Goal: Task Accomplishment & Management: Use online tool/utility

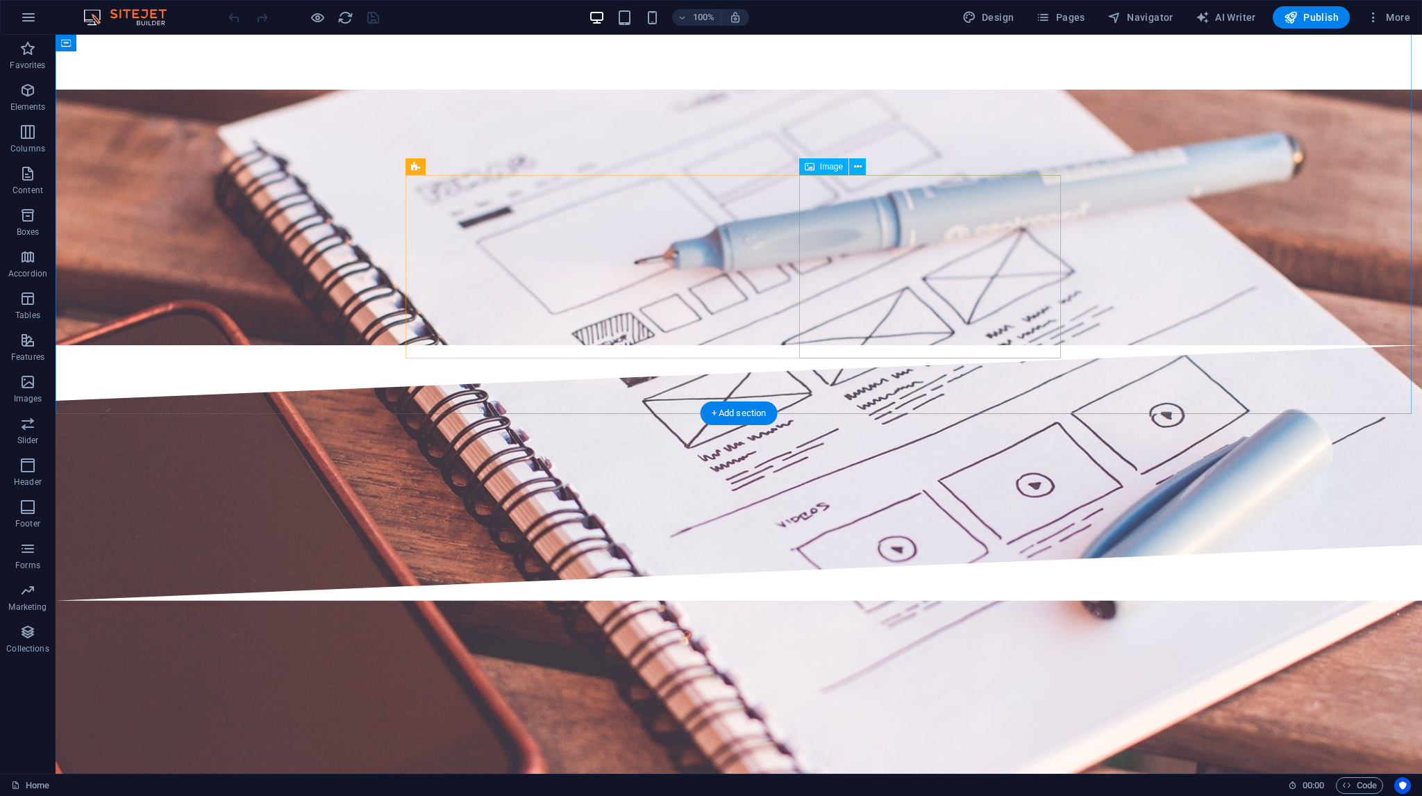
scroll to position [2870, 0]
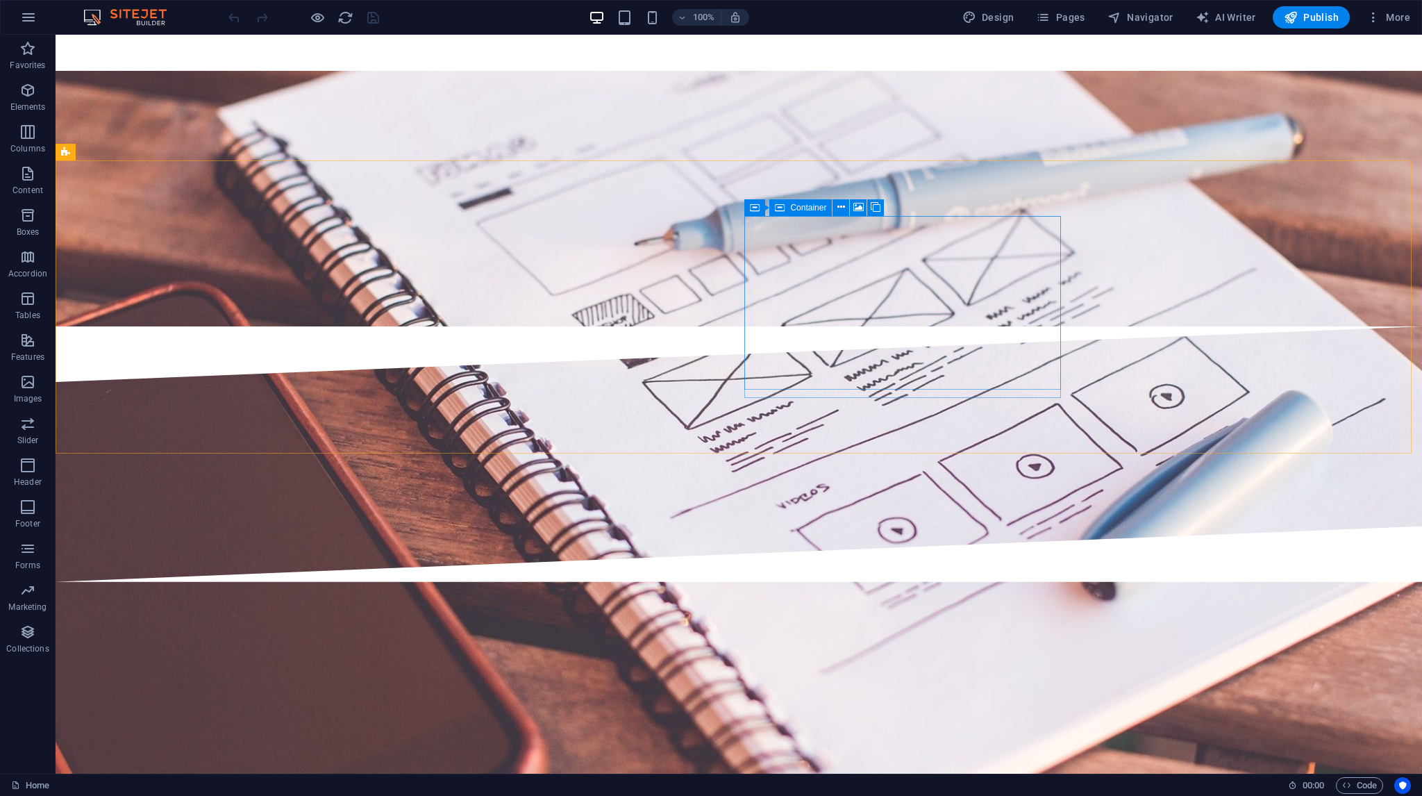
click at [803, 204] on span "Container" at bounding box center [808, 207] width 36 height 8
select select "px"
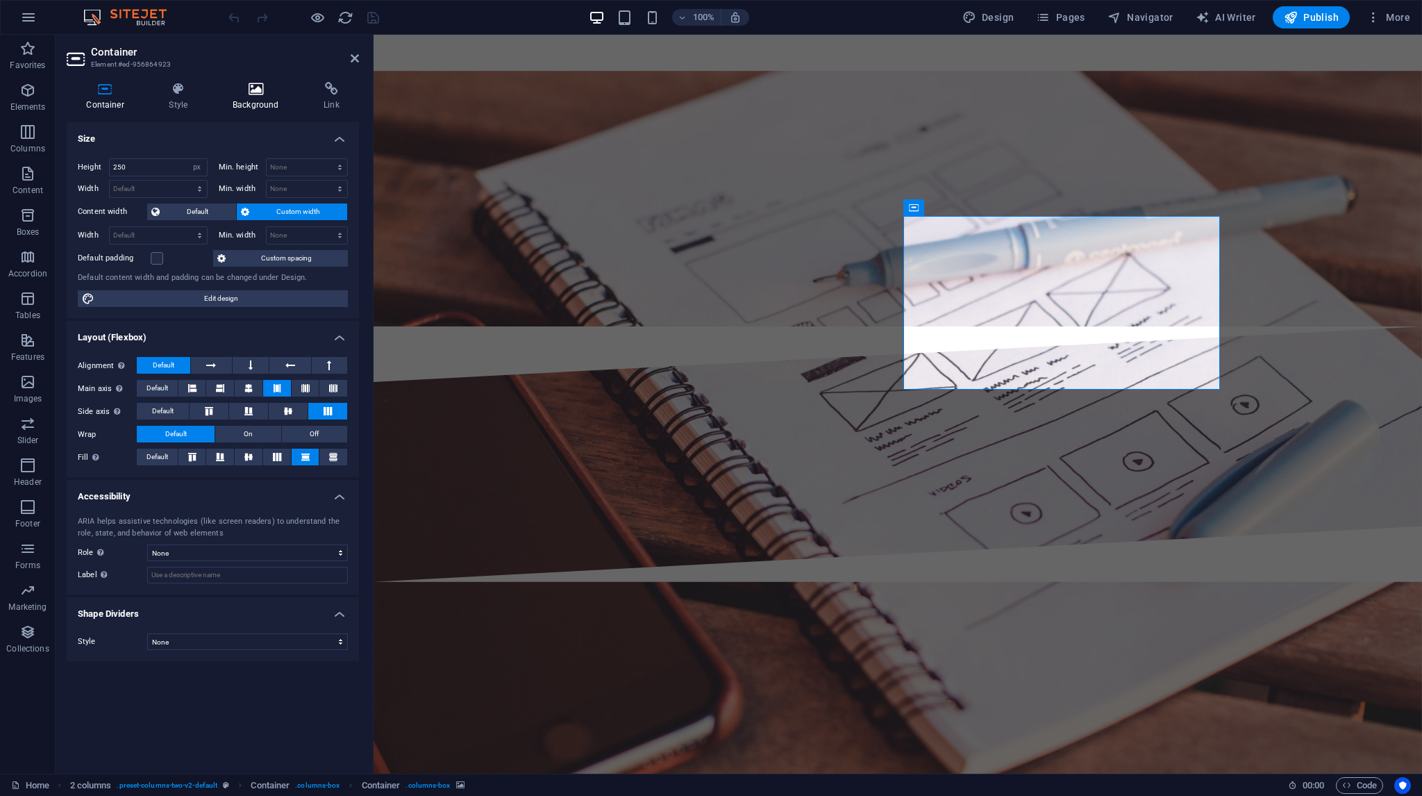
click at [264, 98] on h4 "Background" at bounding box center [258, 96] width 91 height 29
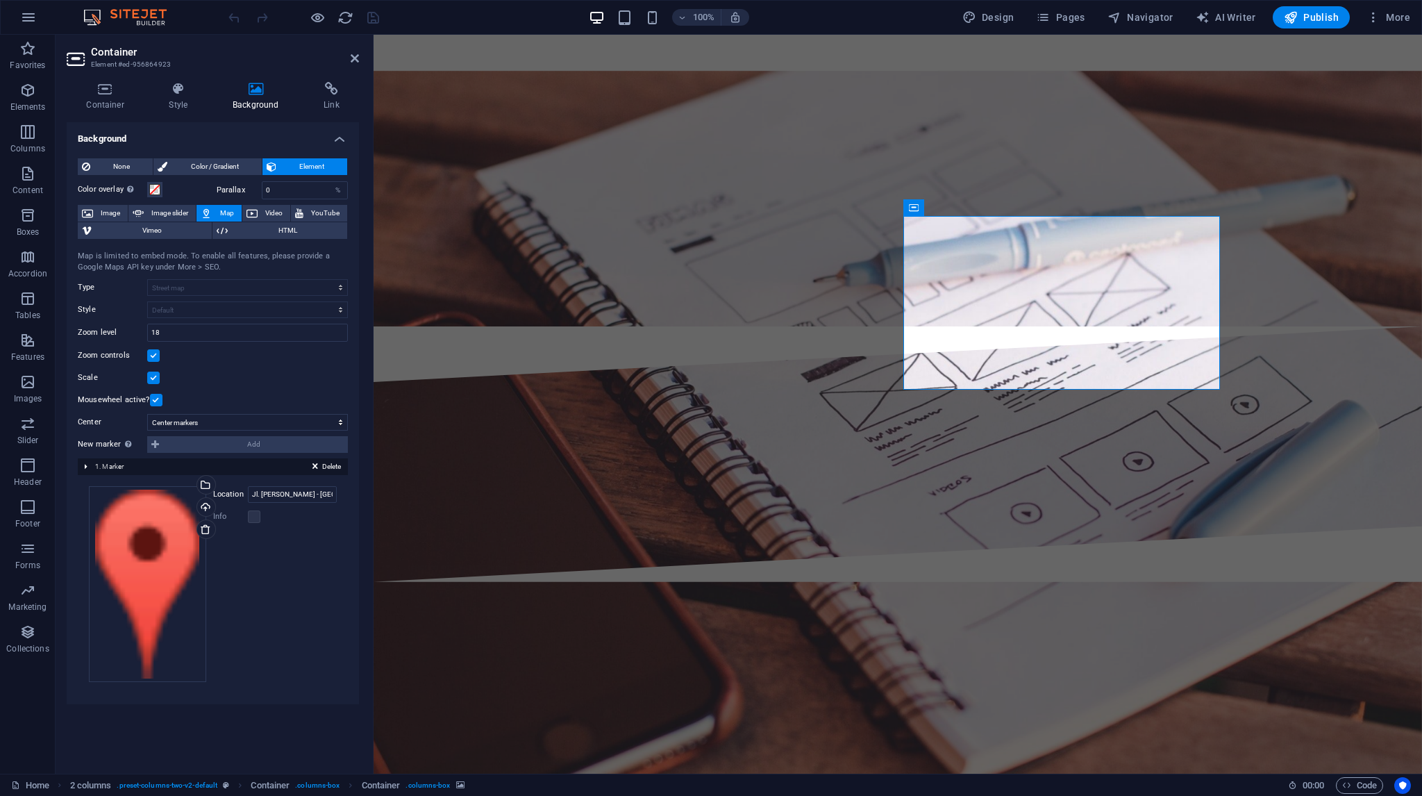
click at [201, 447] on div "New marker To enable this feature, please provide a Google Maps API key in the …" at bounding box center [213, 444] width 270 height 17
click at [87, 467] on div "Delete 1. Marker" at bounding box center [213, 466] width 270 height 17
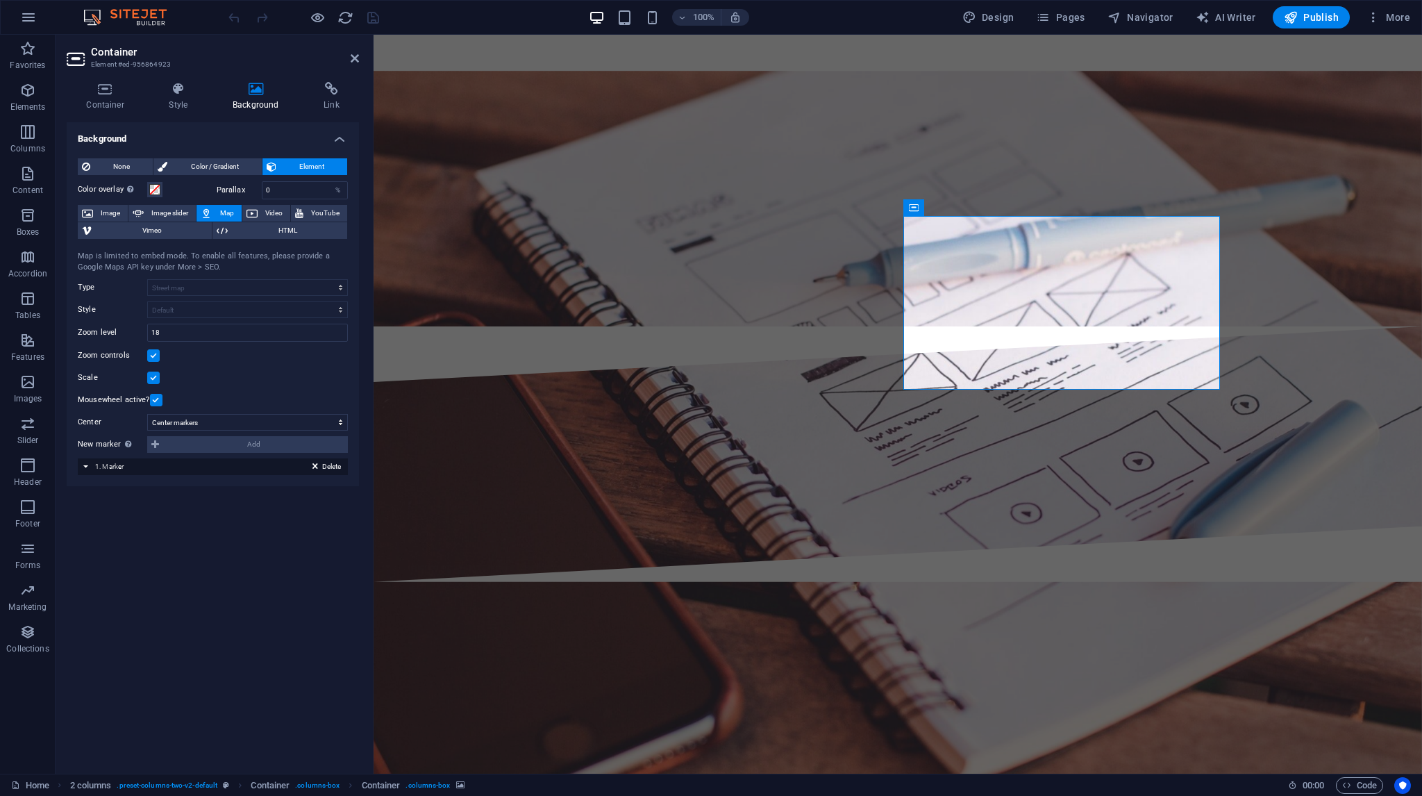
click at [87, 467] on div "Delete 1. Marker" at bounding box center [213, 466] width 270 height 17
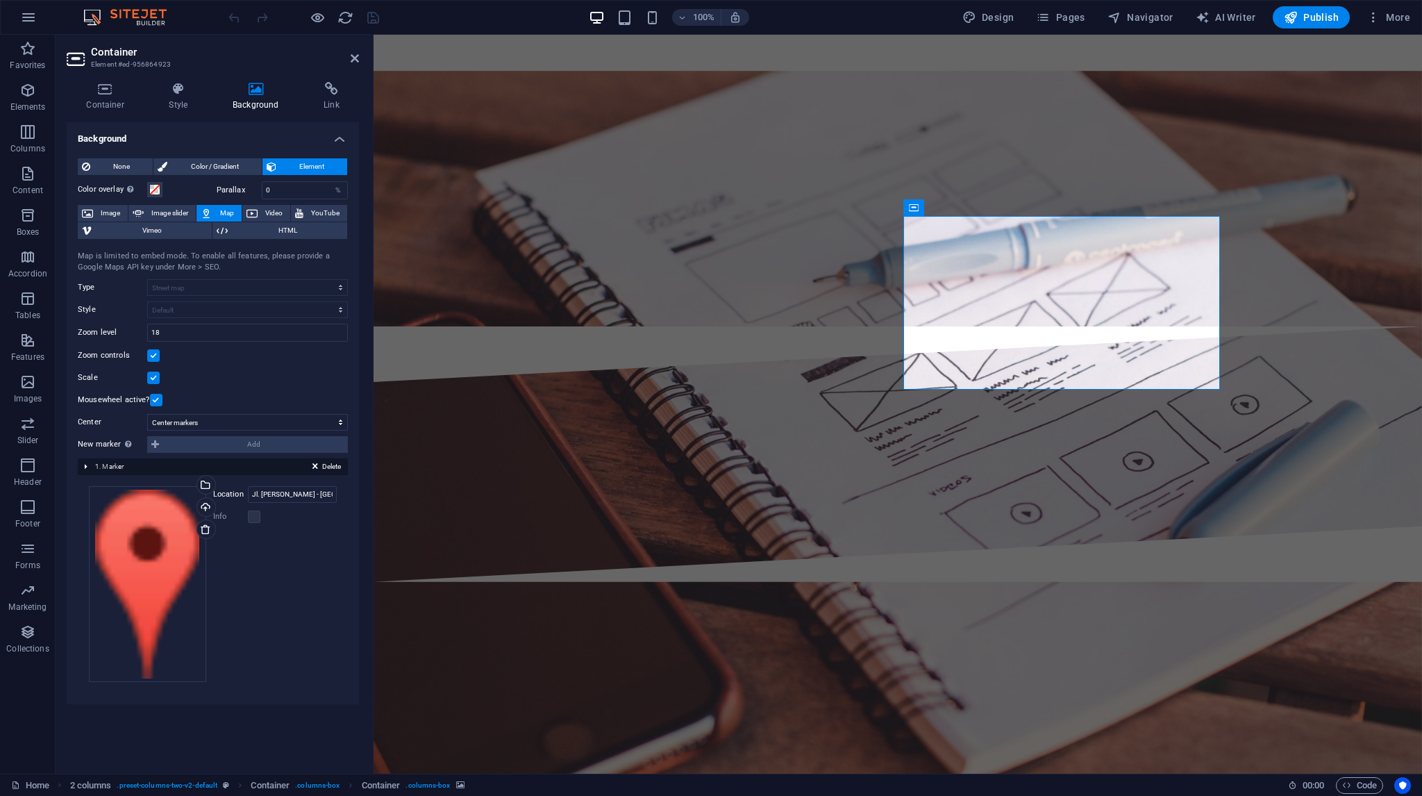
click at [119, 465] on span "1. Marker" at bounding box center [109, 466] width 28 height 8
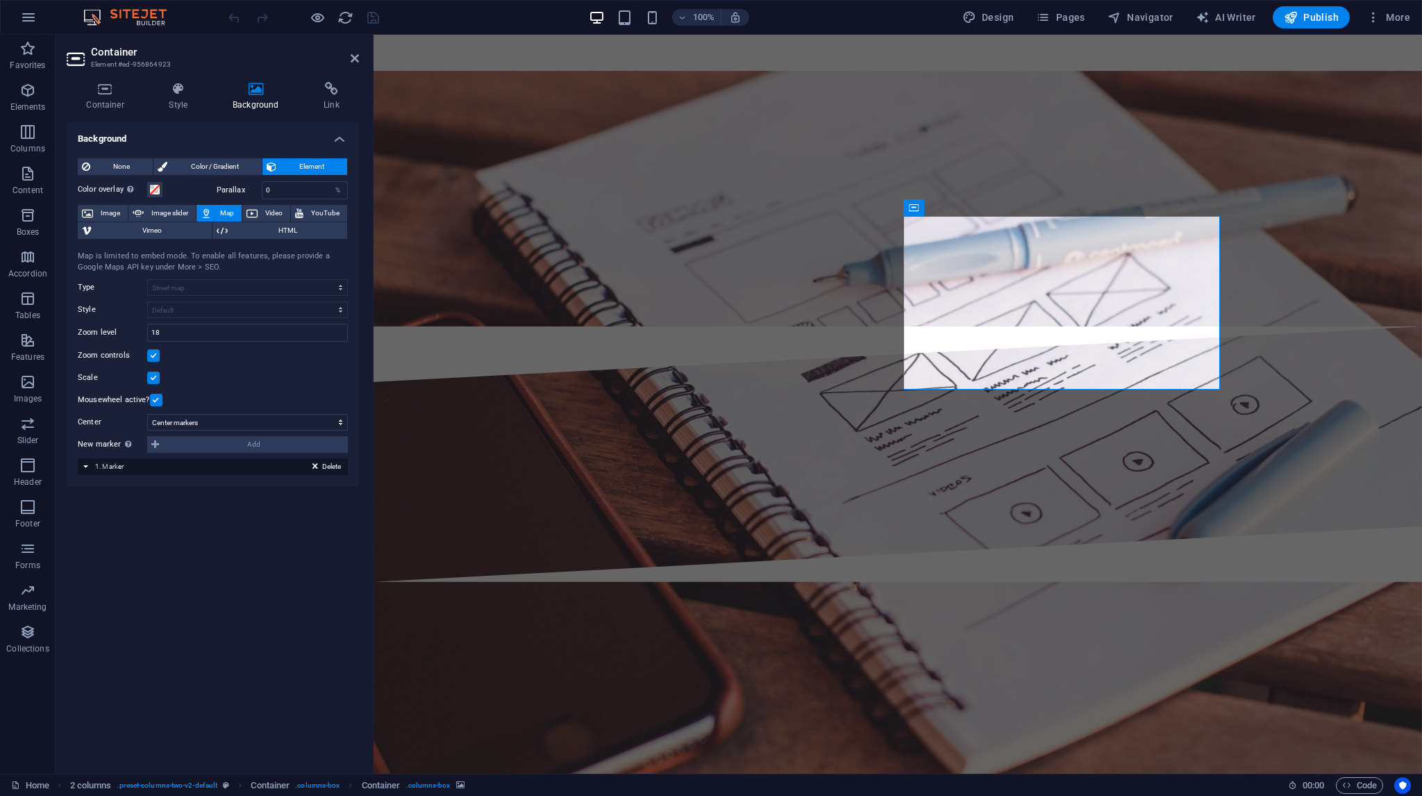
click at [119, 465] on span "1. Marker" at bounding box center [109, 466] width 28 height 8
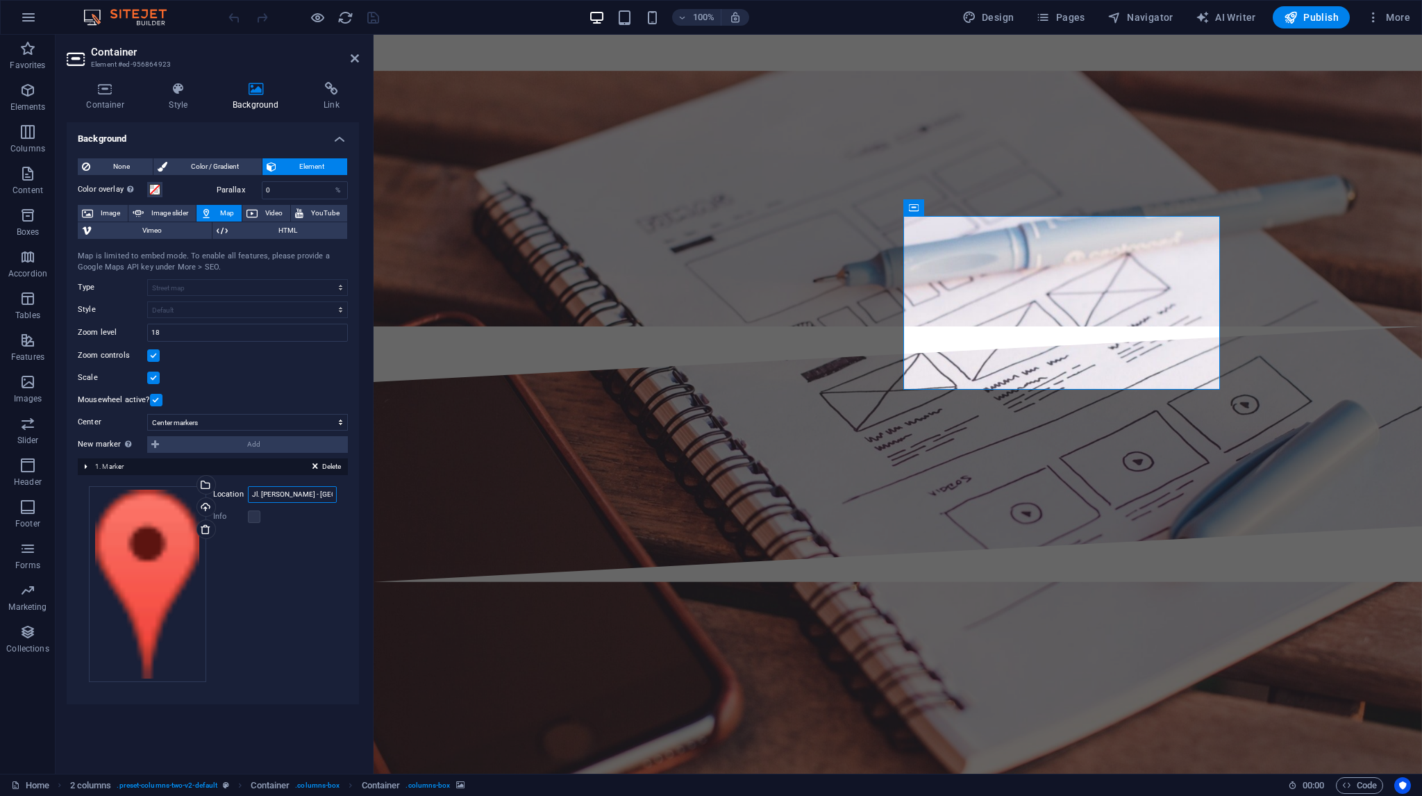
scroll to position [0, 6]
drag, startPoint x: 296, startPoint y: 494, endPoint x: 347, endPoint y: 489, distance: 51.5
click at [347, 489] on div "Drag files here, click to choose files or select files from Files or our free s…" at bounding box center [213, 584] width 270 height 219
click at [253, 520] on label at bounding box center [254, 516] width 12 height 12
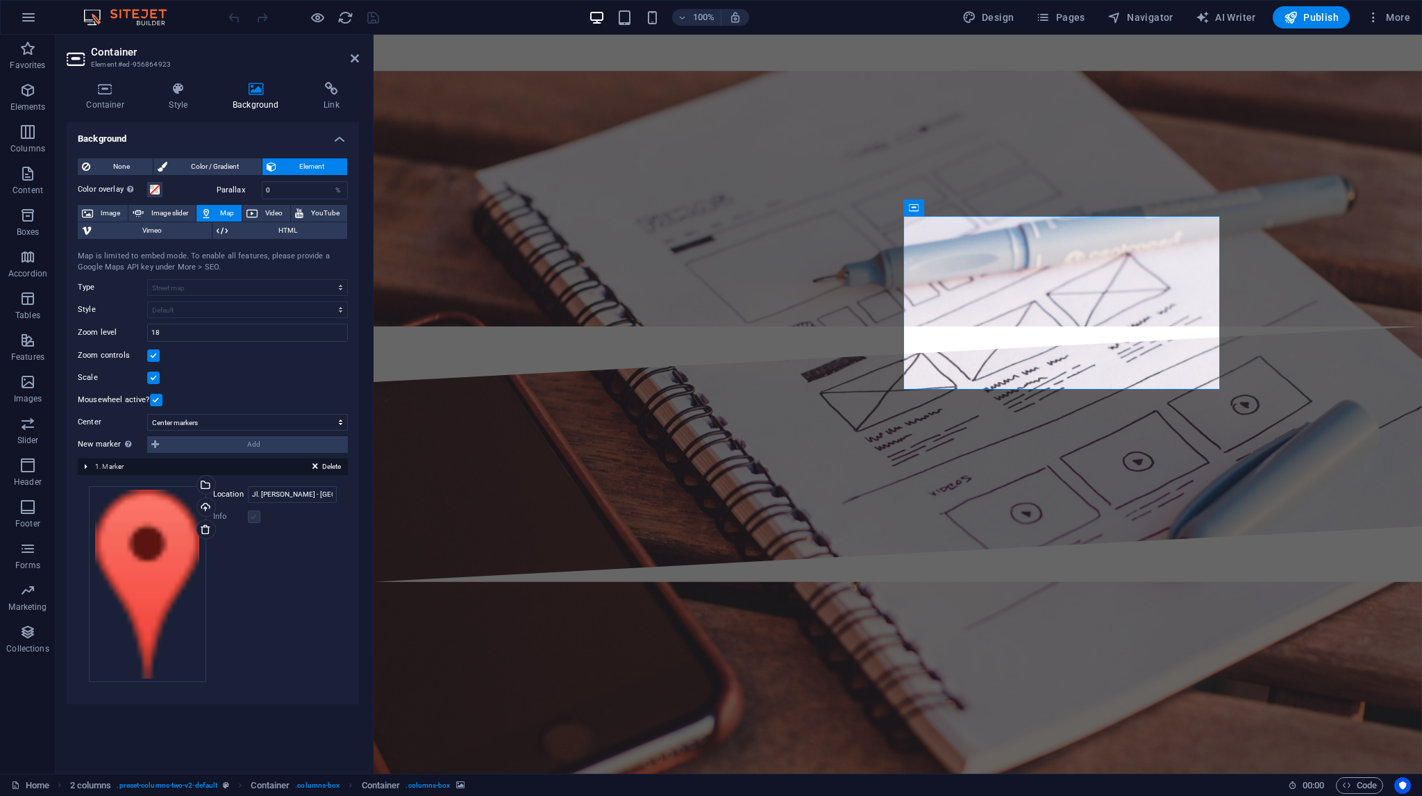
click at [253, 520] on label at bounding box center [254, 516] width 12 height 12
click at [176, 101] on h4 "Style" at bounding box center [181, 96] width 64 height 29
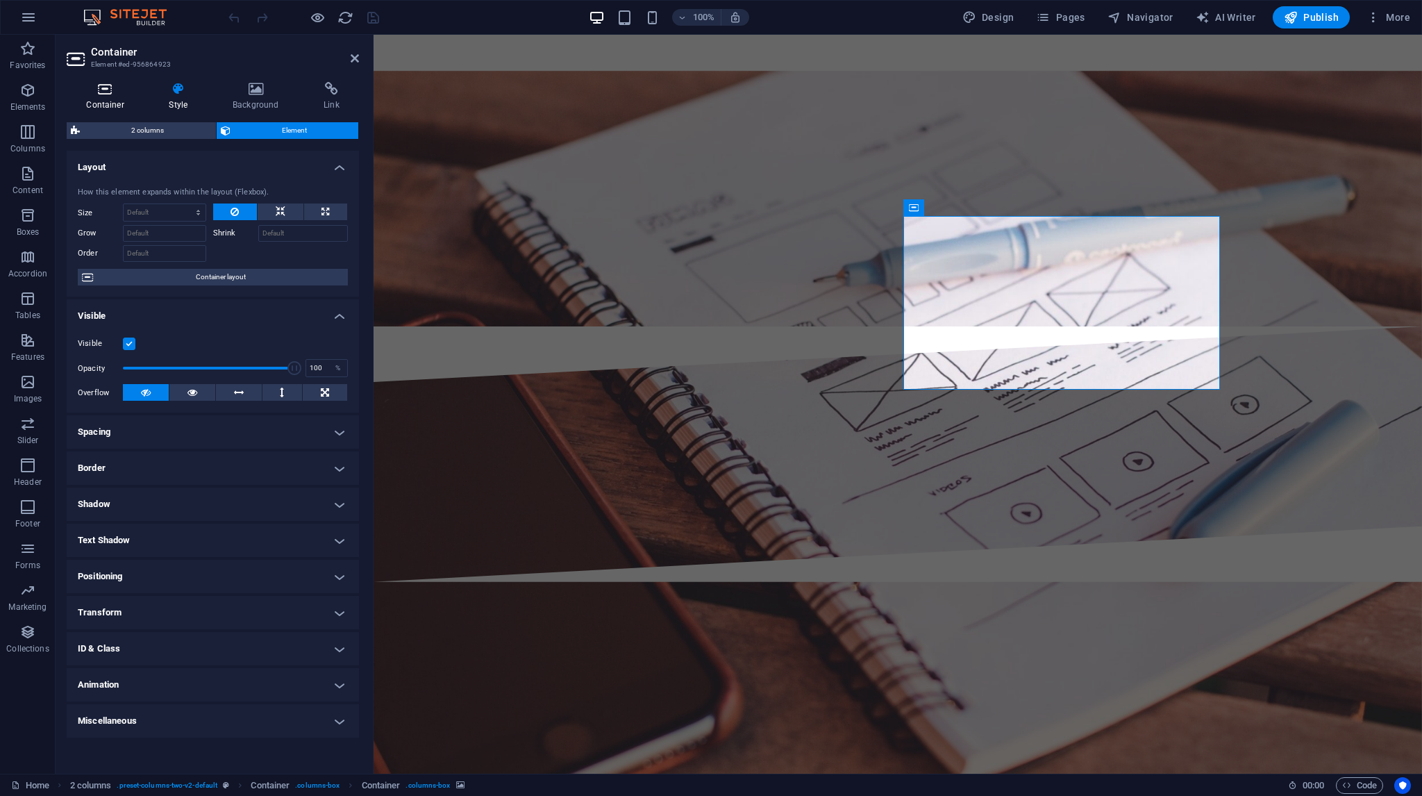
click at [106, 97] on h4 "Container" at bounding box center [108, 96] width 83 height 29
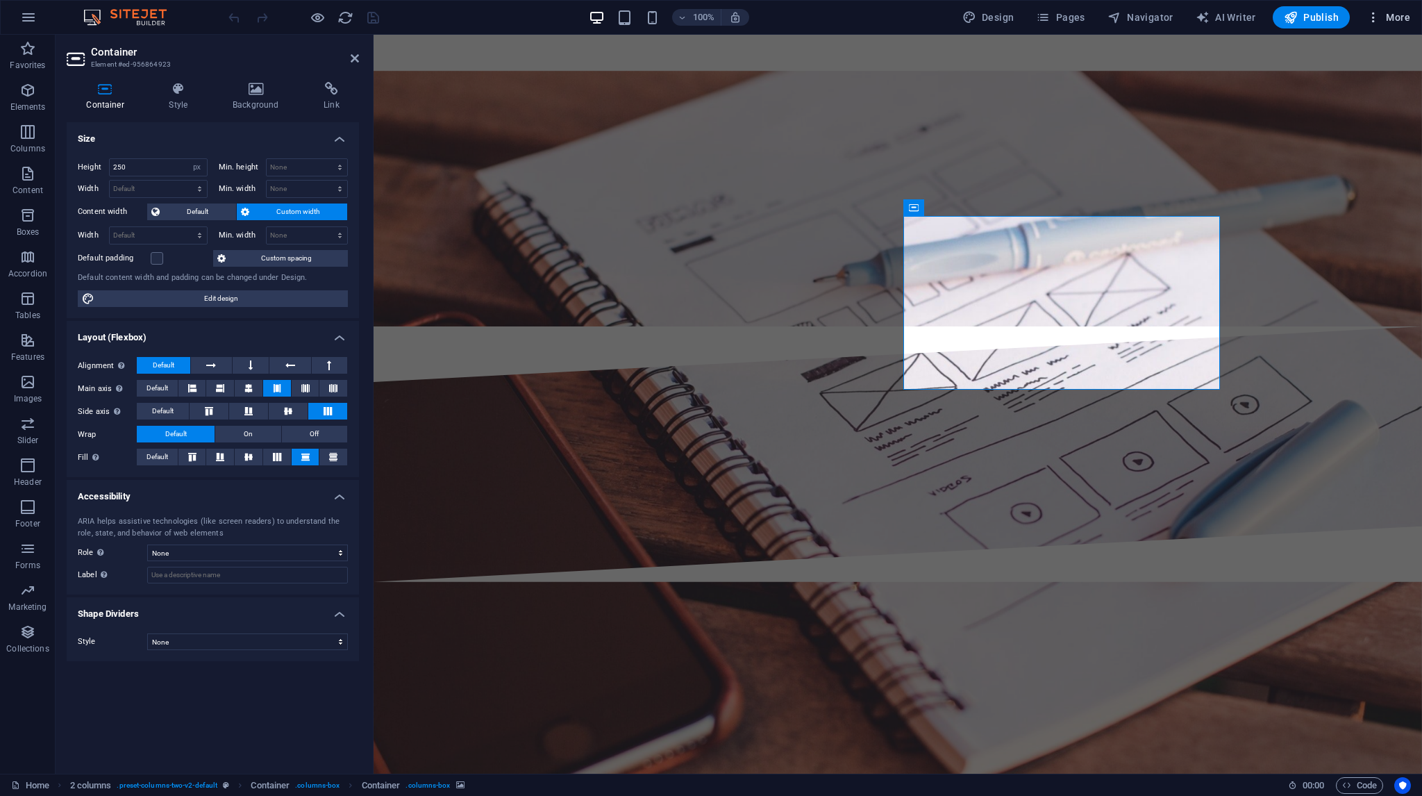
click at [1401, 7] on button "More" at bounding box center [1388, 17] width 55 height 22
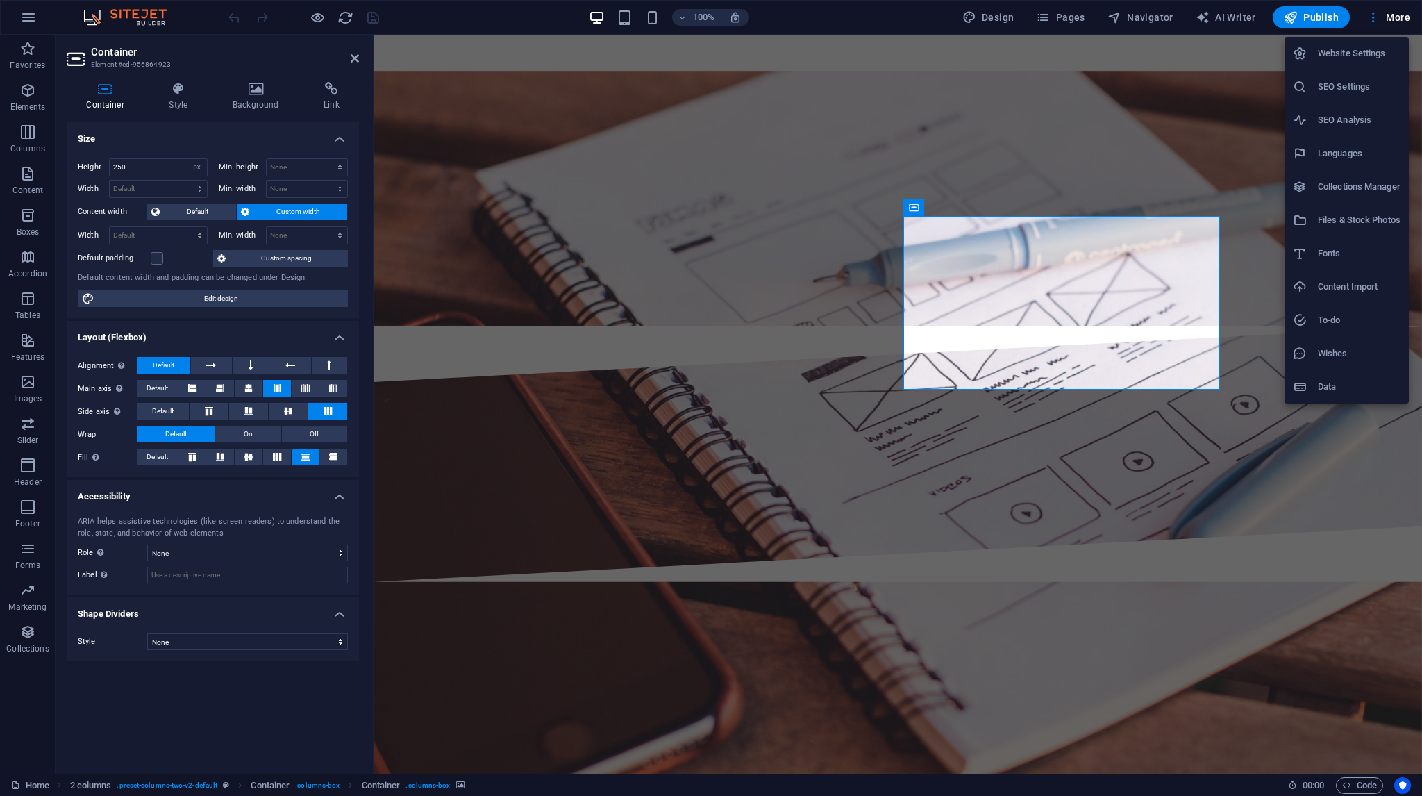
click at [1347, 61] on h6 "Website Settings" at bounding box center [1359, 53] width 83 height 17
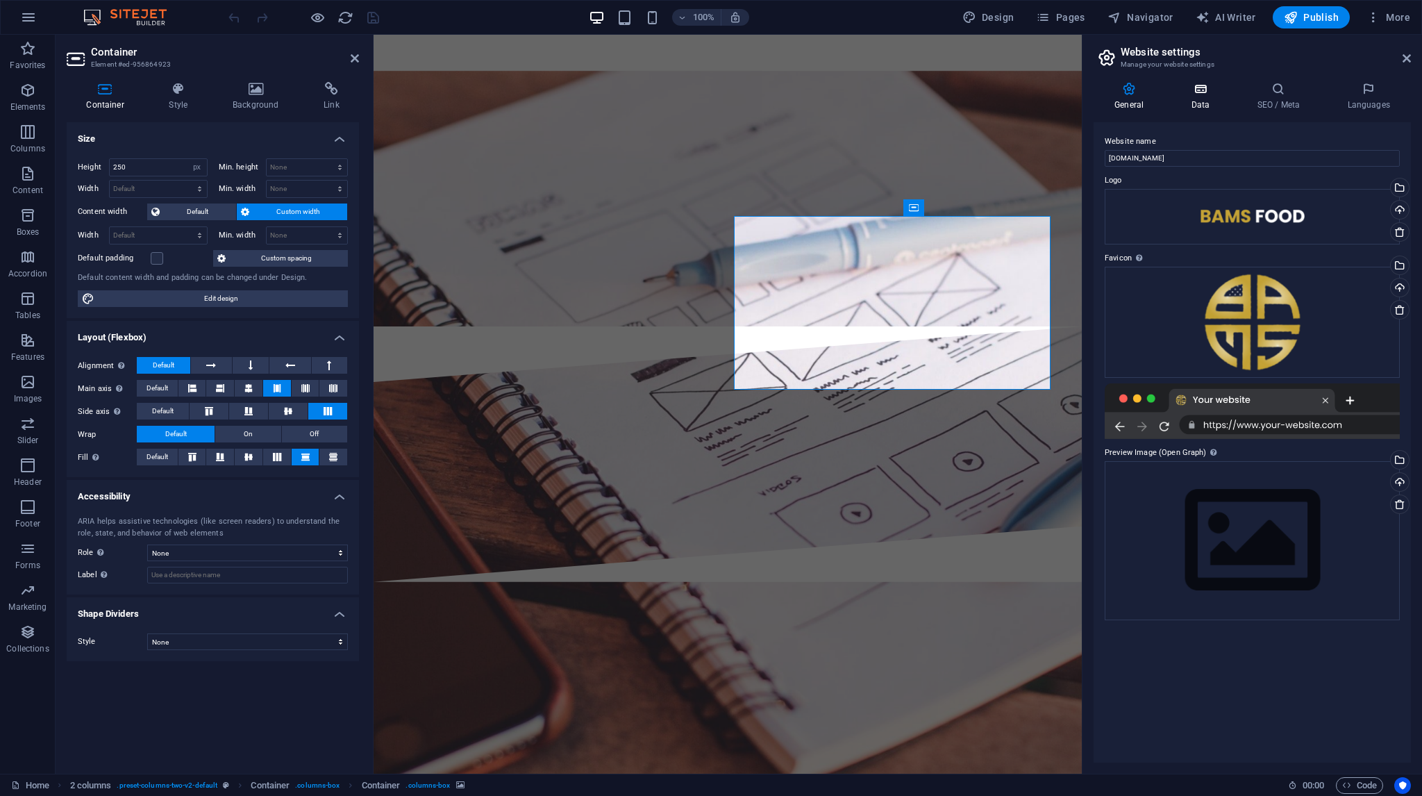
click at [1202, 93] on icon at bounding box center [1200, 89] width 60 height 14
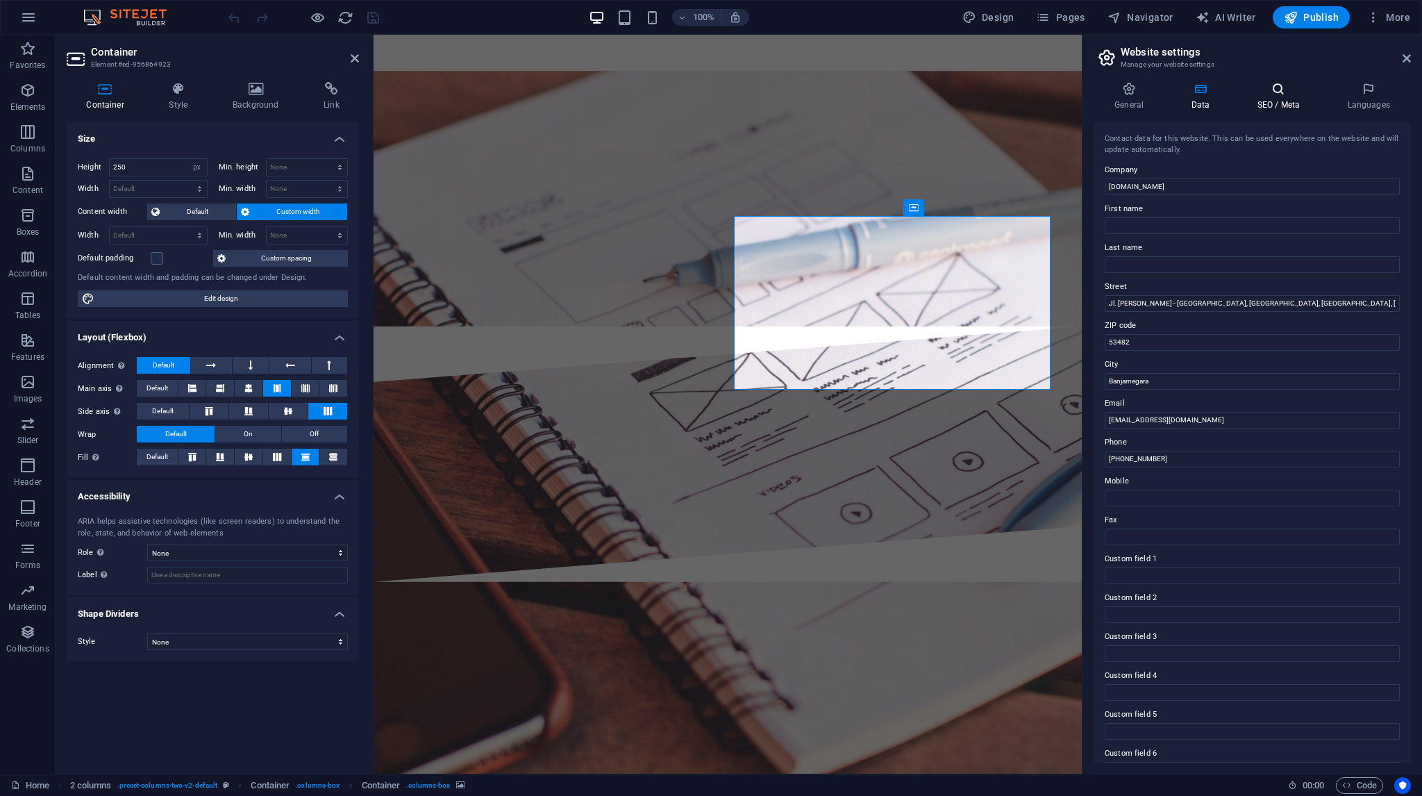
click at [1275, 85] on icon at bounding box center [1278, 89] width 85 height 14
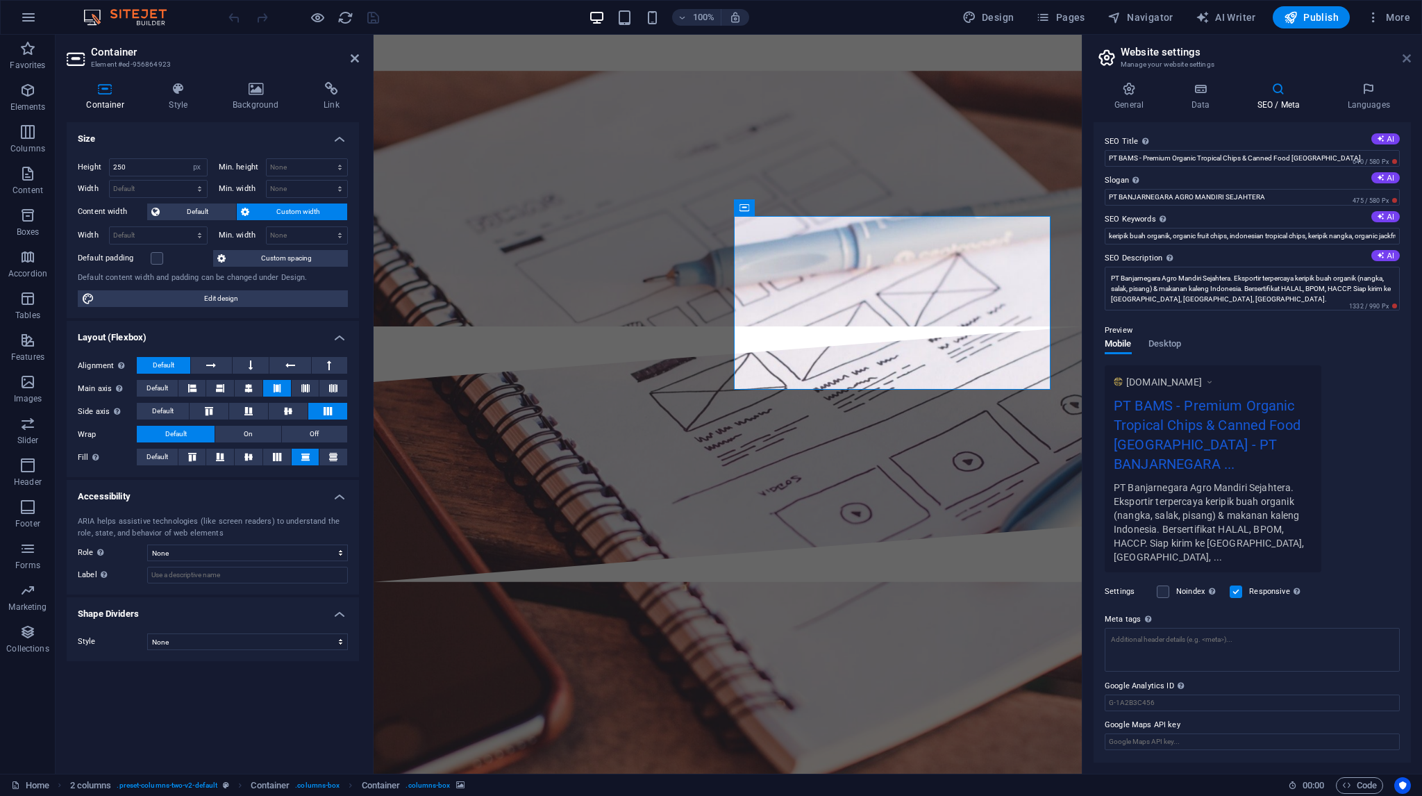
click at [1404, 57] on icon at bounding box center [1406, 58] width 8 height 11
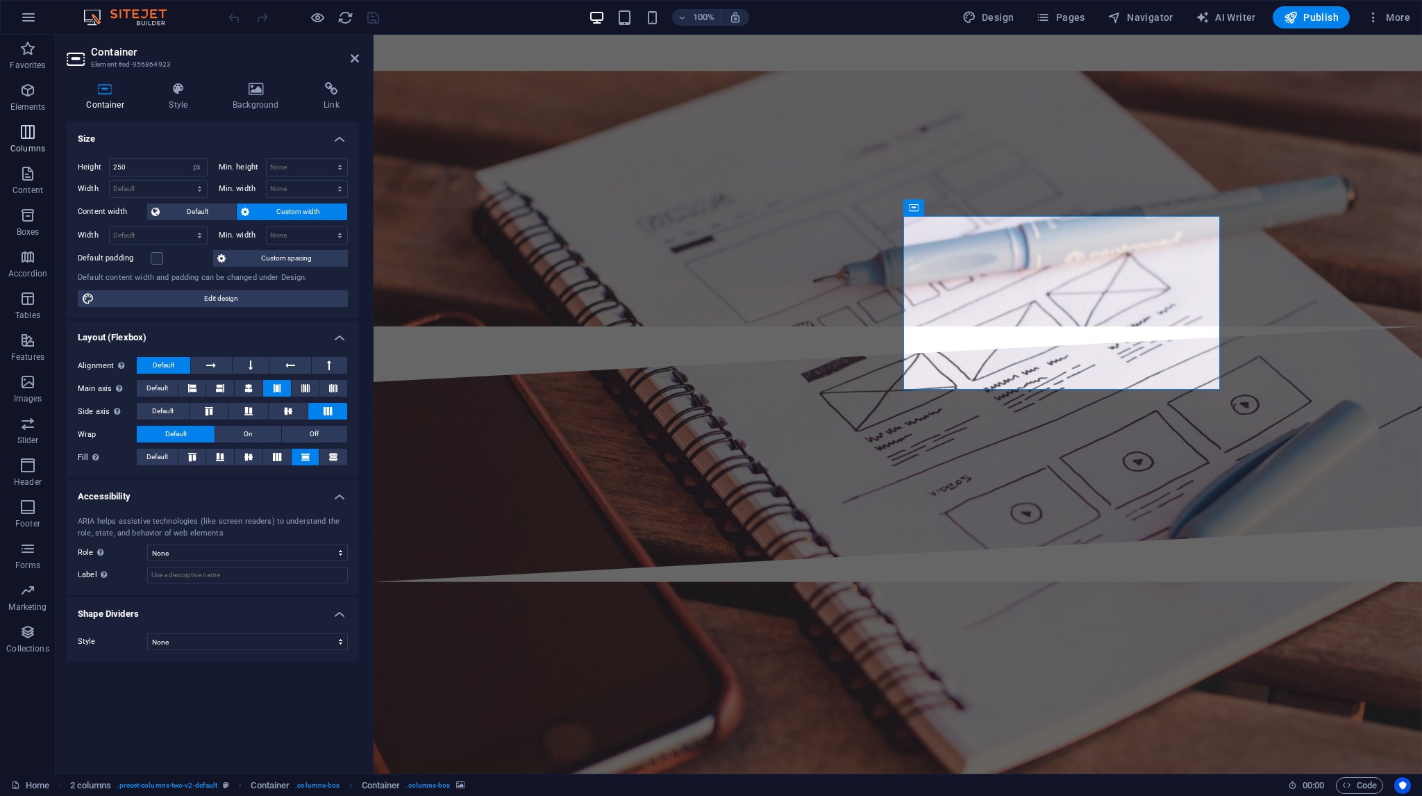
click at [28, 131] on icon "button" at bounding box center [27, 132] width 17 height 17
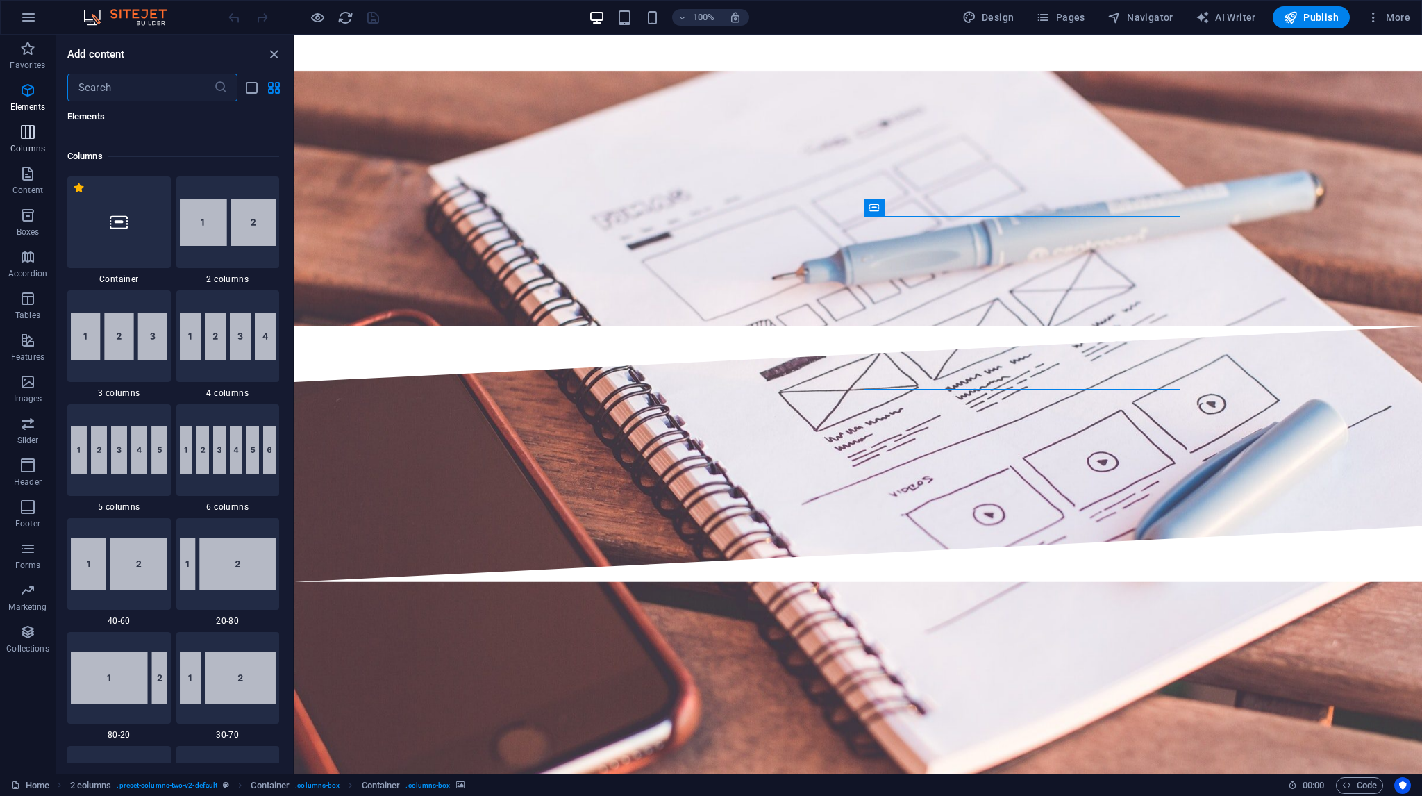
scroll to position [687, 0]
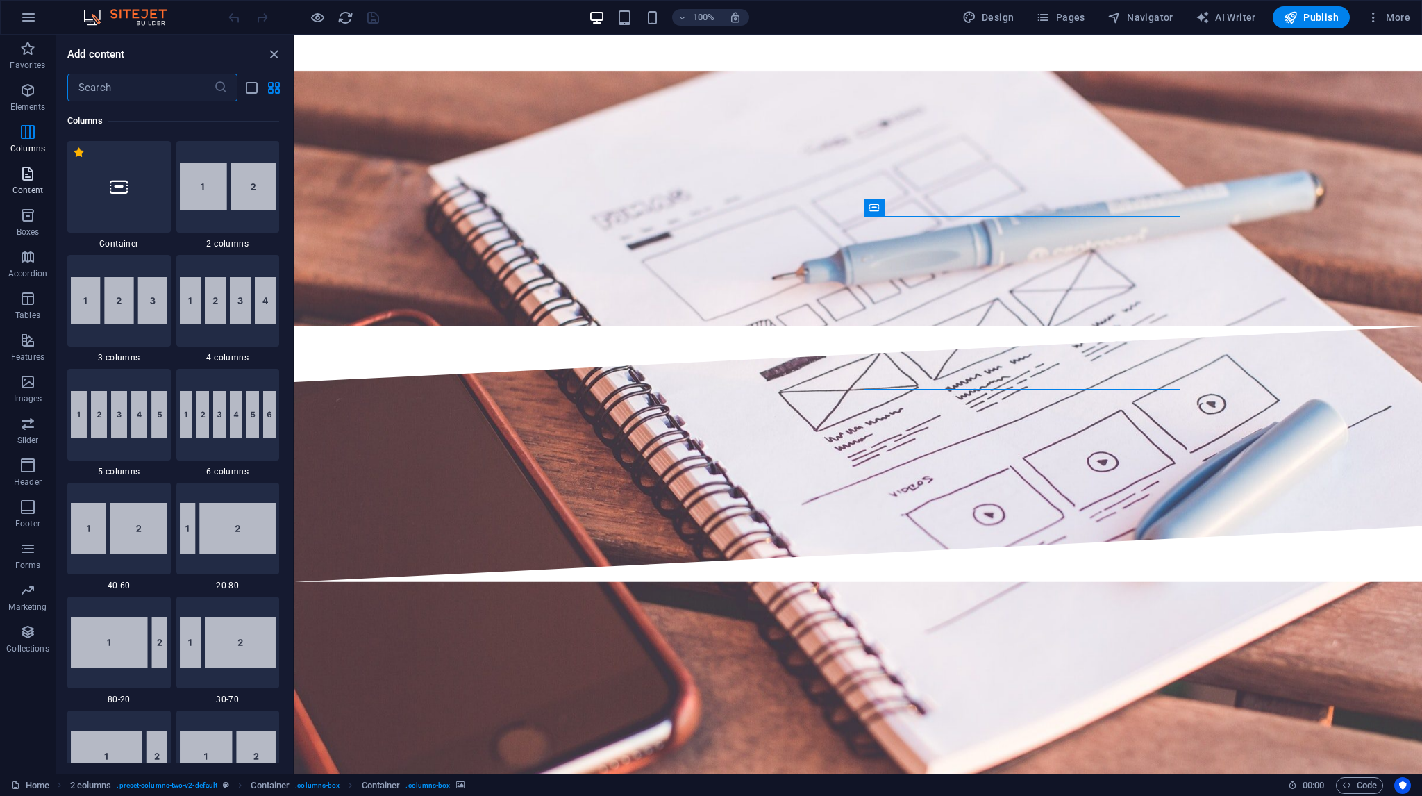
click at [14, 190] on p "Content" at bounding box center [27, 190] width 31 height 11
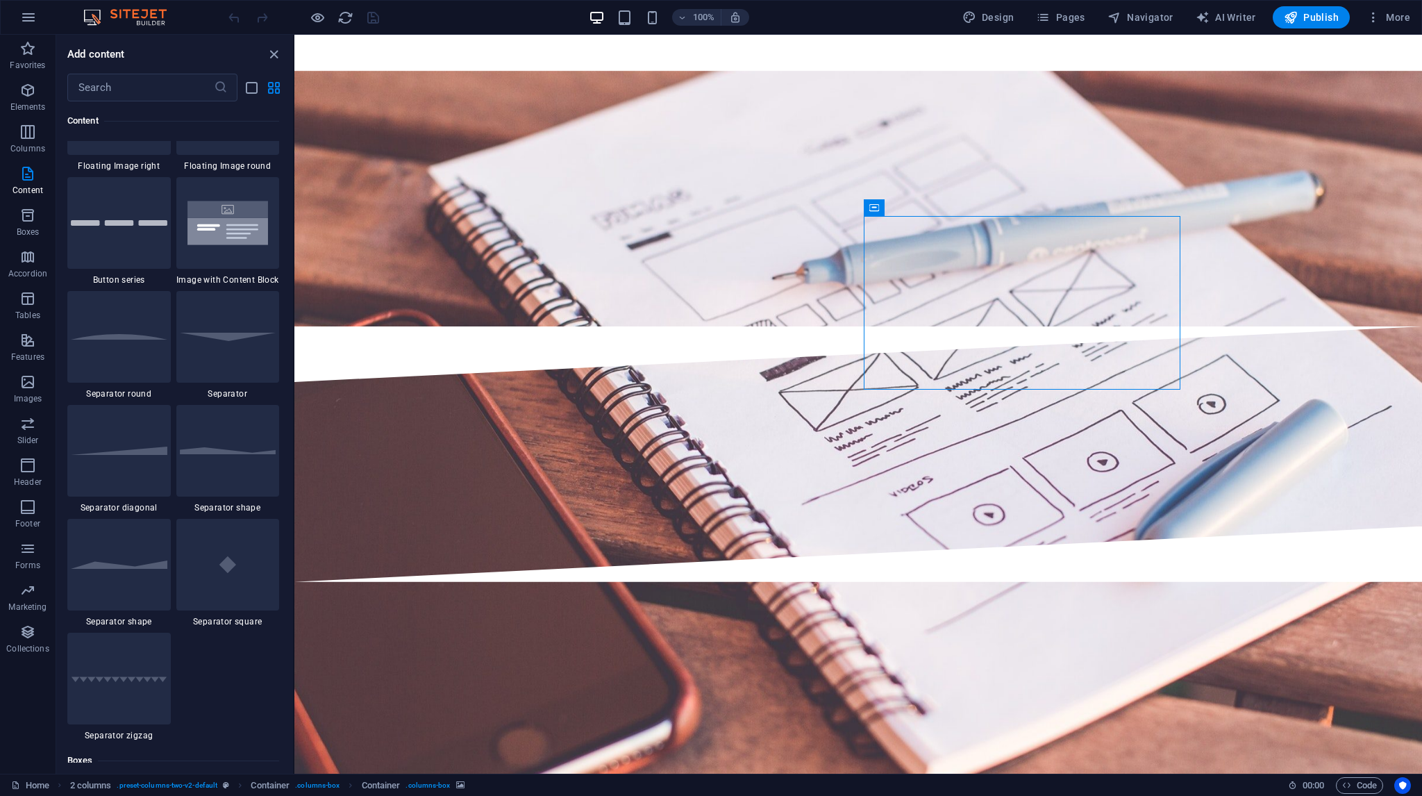
scroll to position [3193, 0]
click at [28, 228] on p "Boxes" at bounding box center [28, 231] width 23 height 11
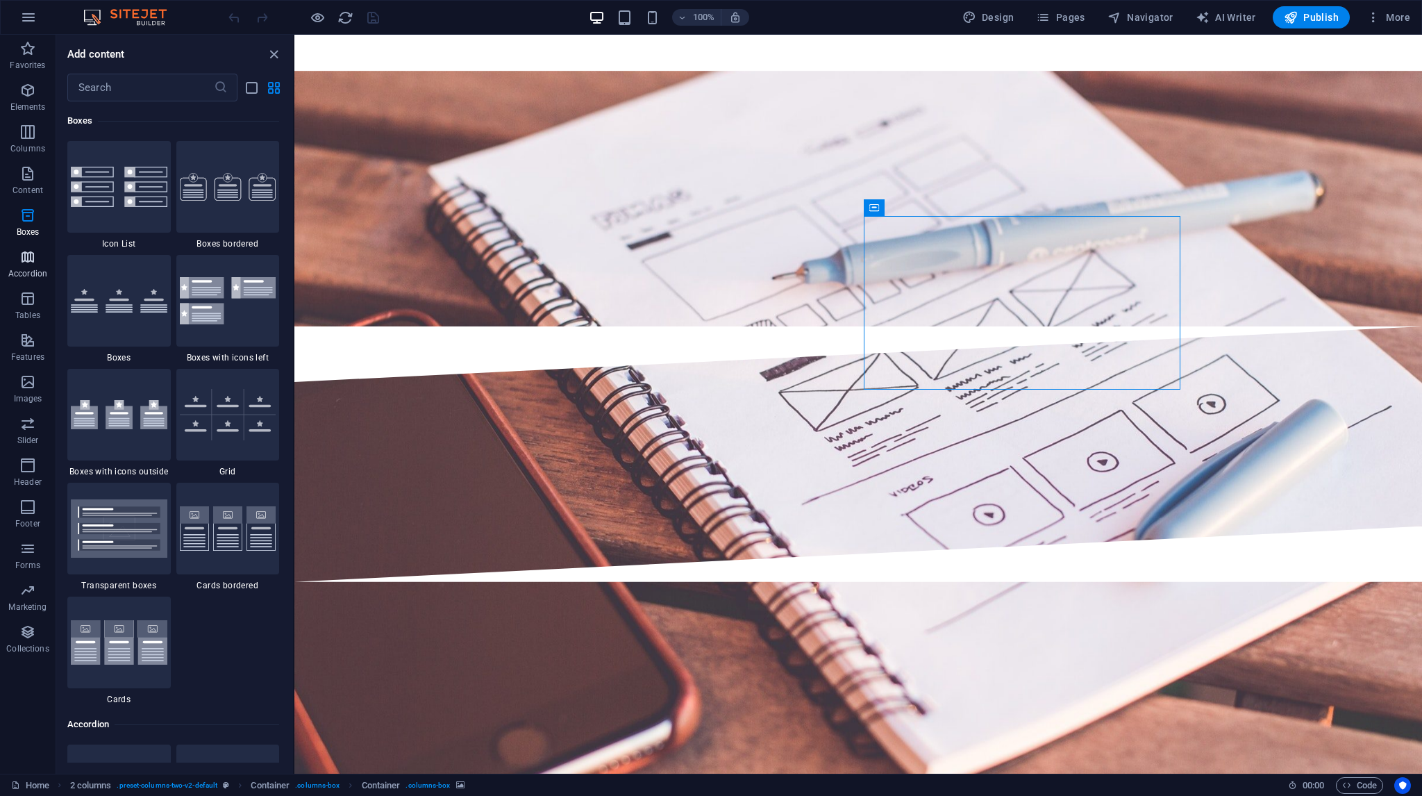
click at [28, 253] on icon "button" at bounding box center [27, 257] width 17 height 17
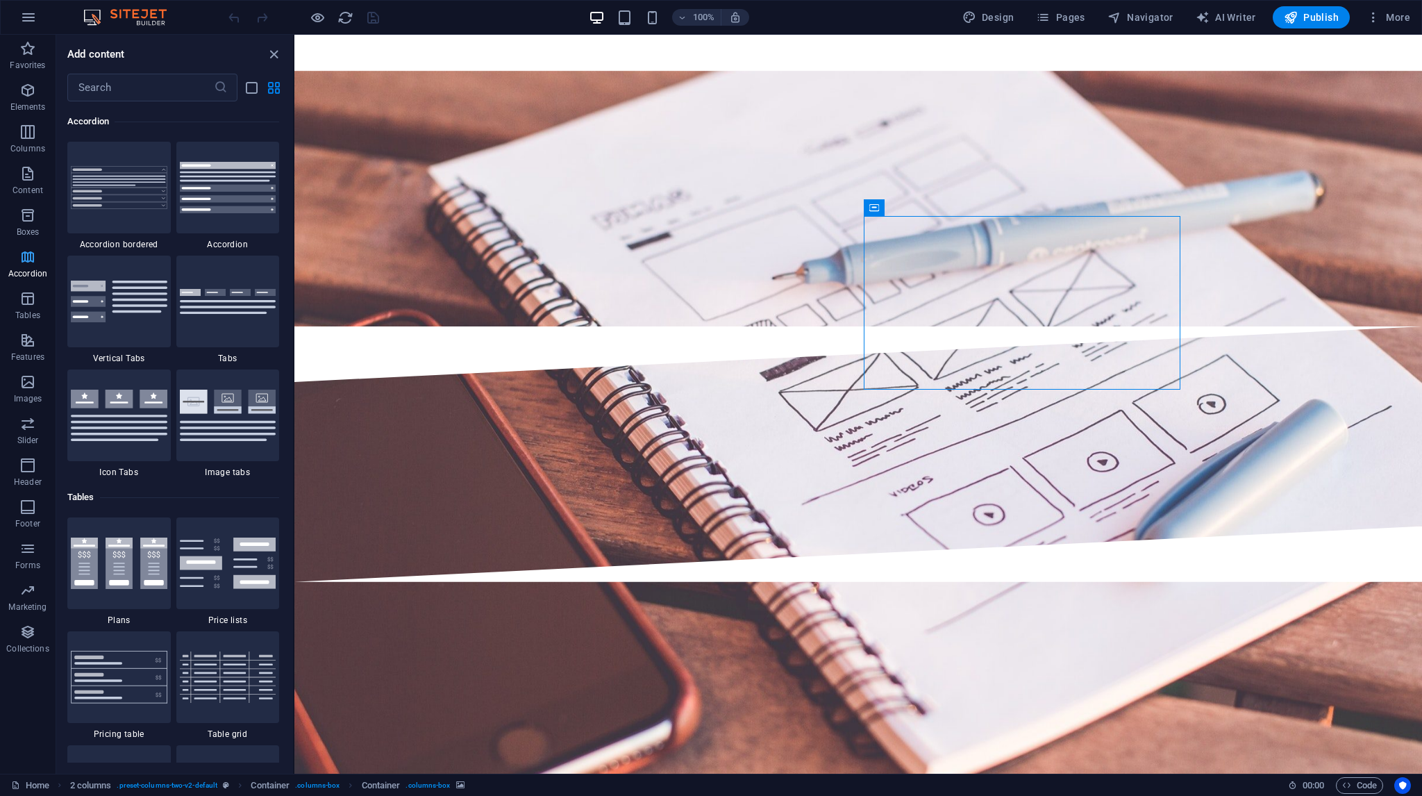
scroll to position [4432, 0]
click at [34, 298] on icon "button" at bounding box center [27, 298] width 17 height 17
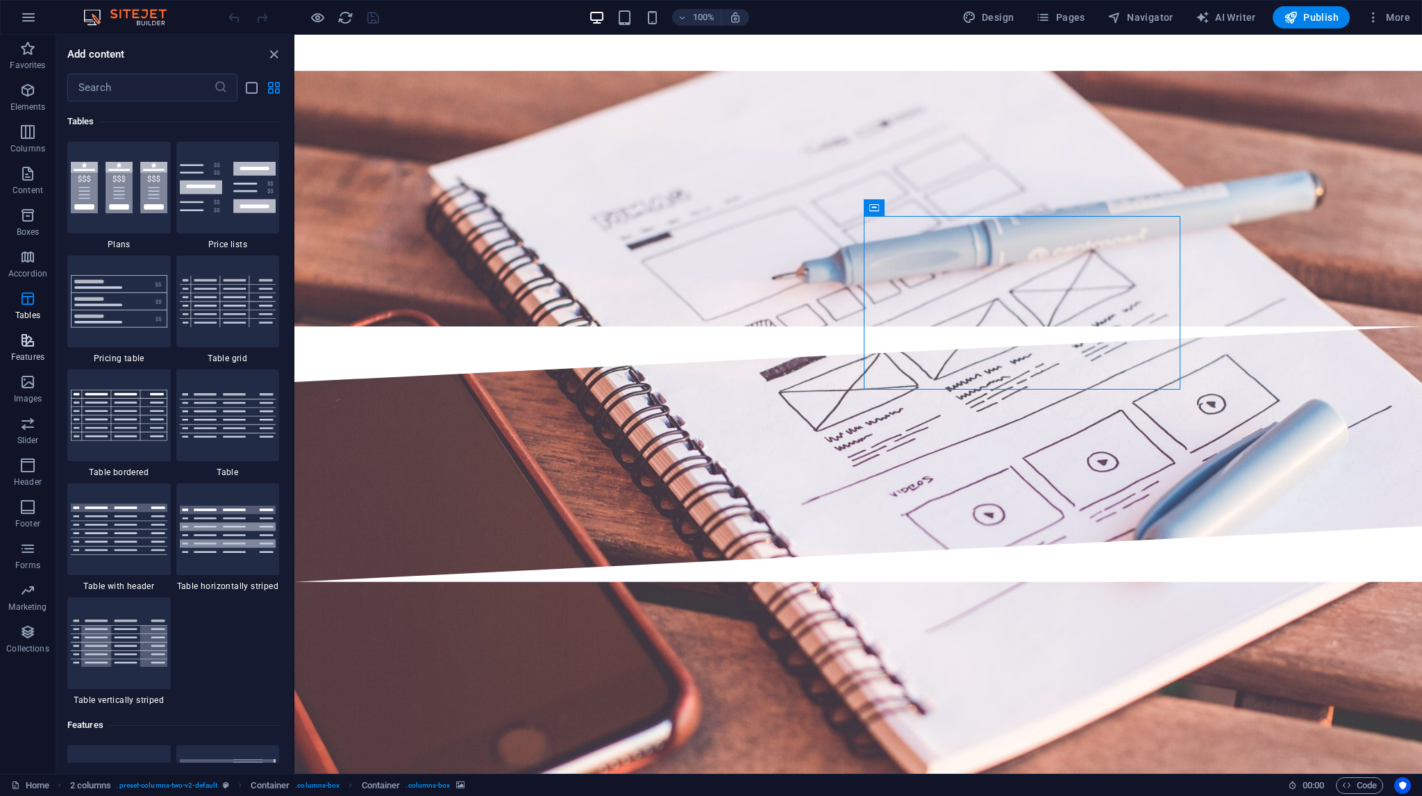
click at [26, 342] on icon "button" at bounding box center [27, 340] width 17 height 17
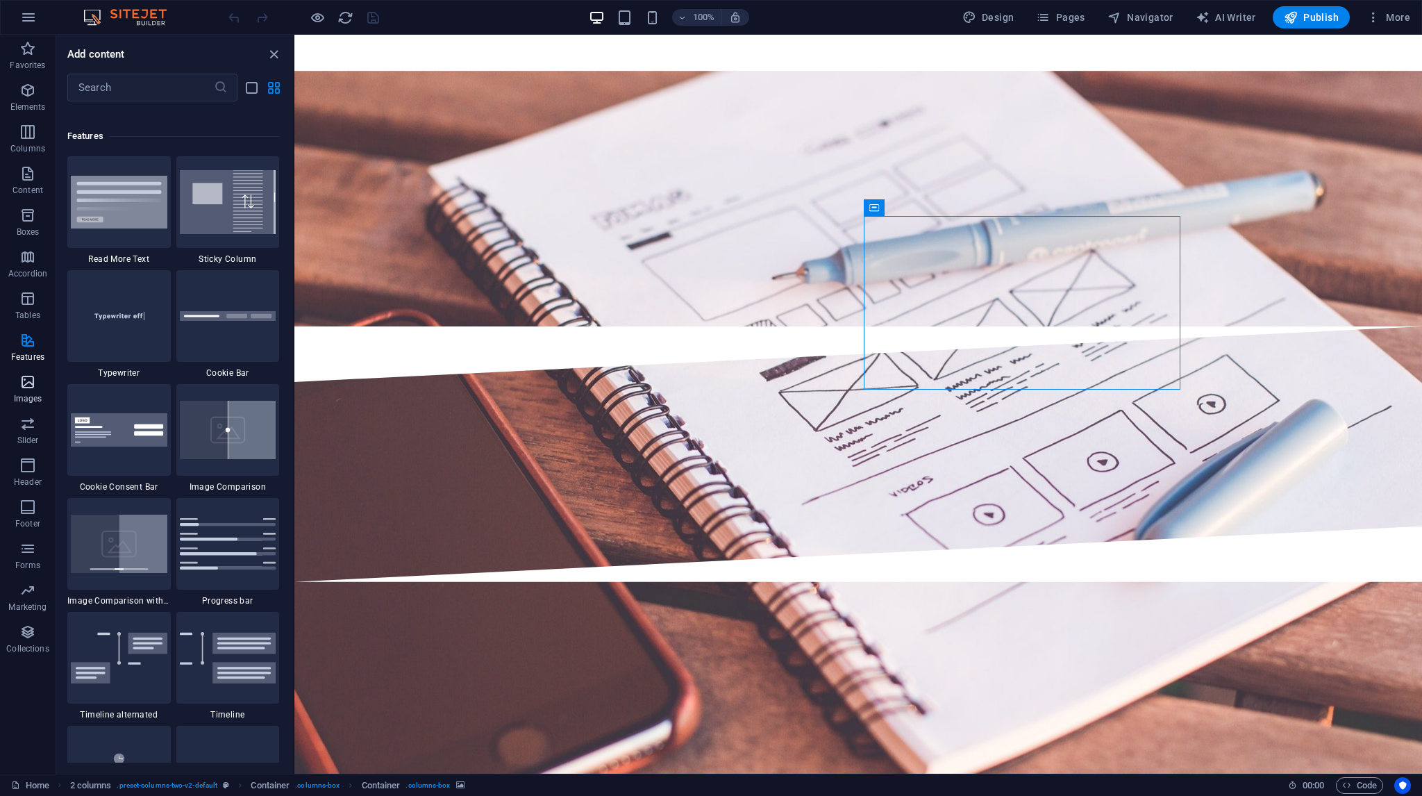
scroll to position [5411, 0]
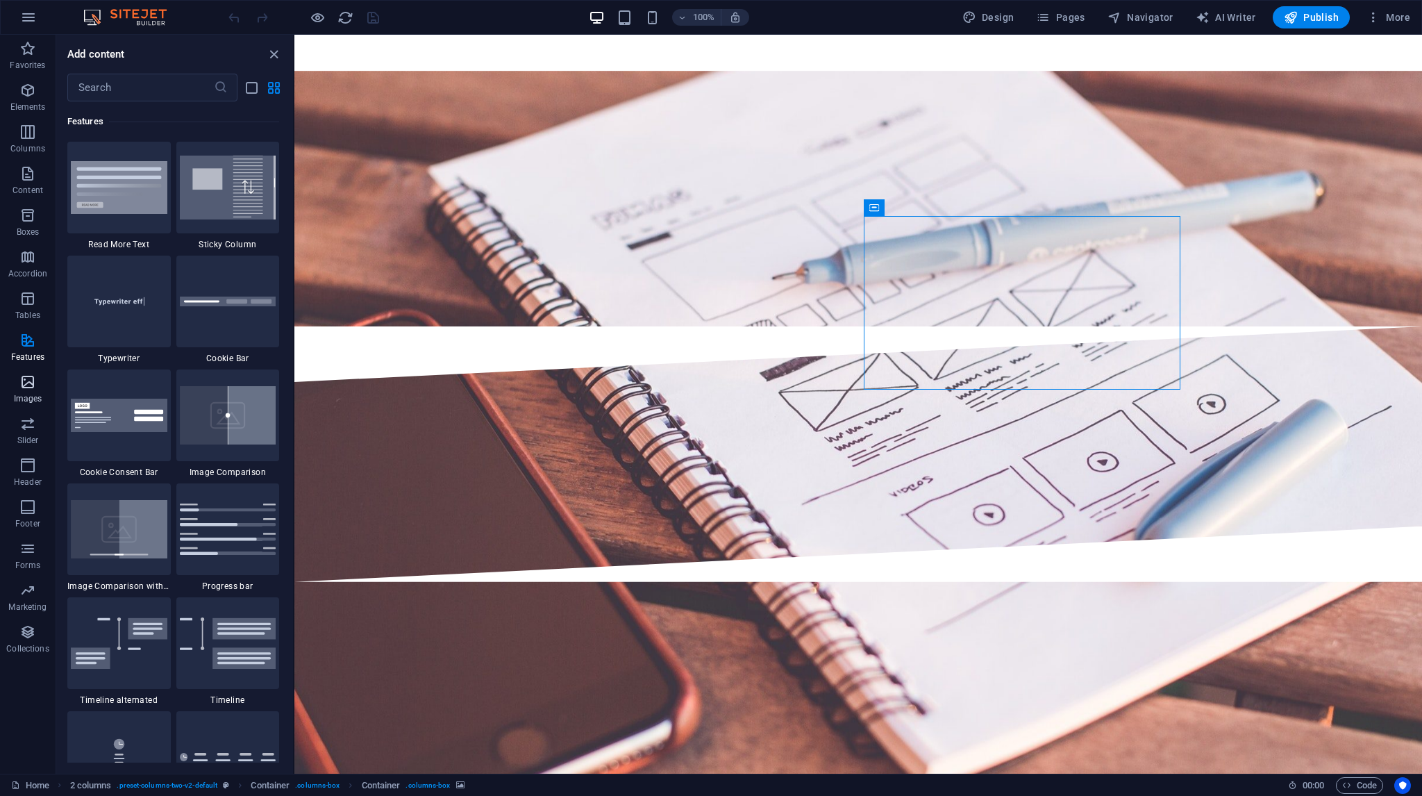
click at [26, 384] on icon "button" at bounding box center [27, 381] width 17 height 17
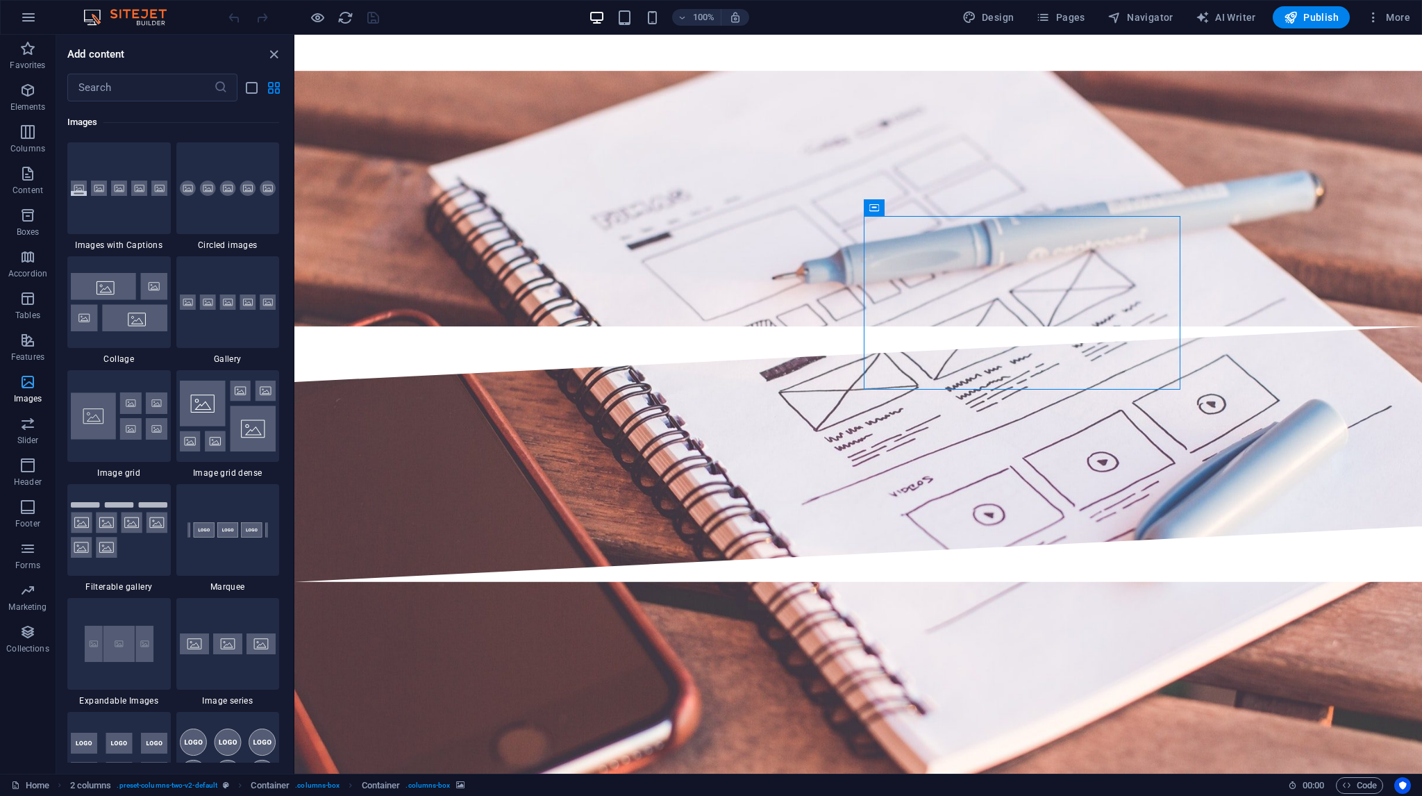
scroll to position [7039, 0]
click at [33, 421] on icon "button" at bounding box center [27, 423] width 17 height 17
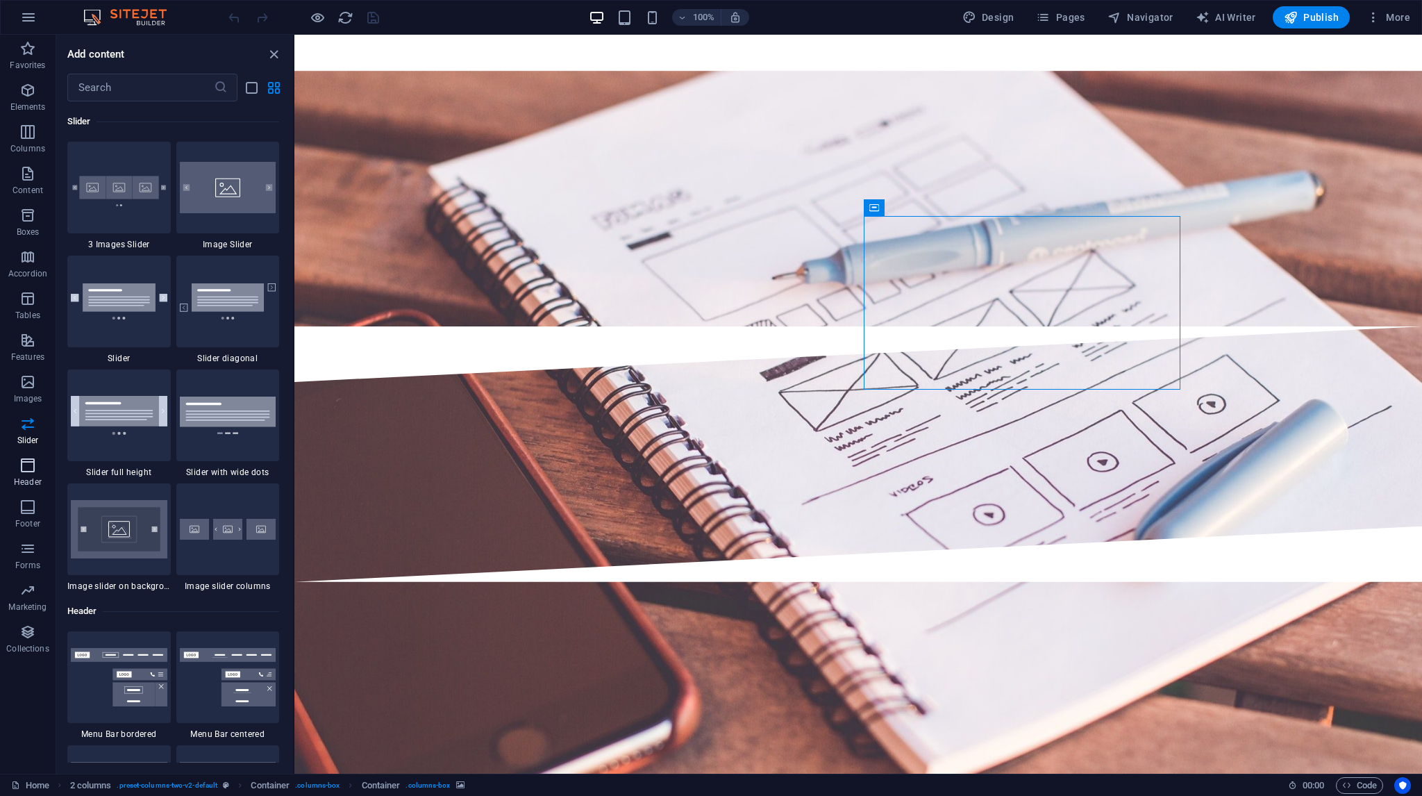
click at [30, 463] on icon "button" at bounding box center [27, 465] width 17 height 17
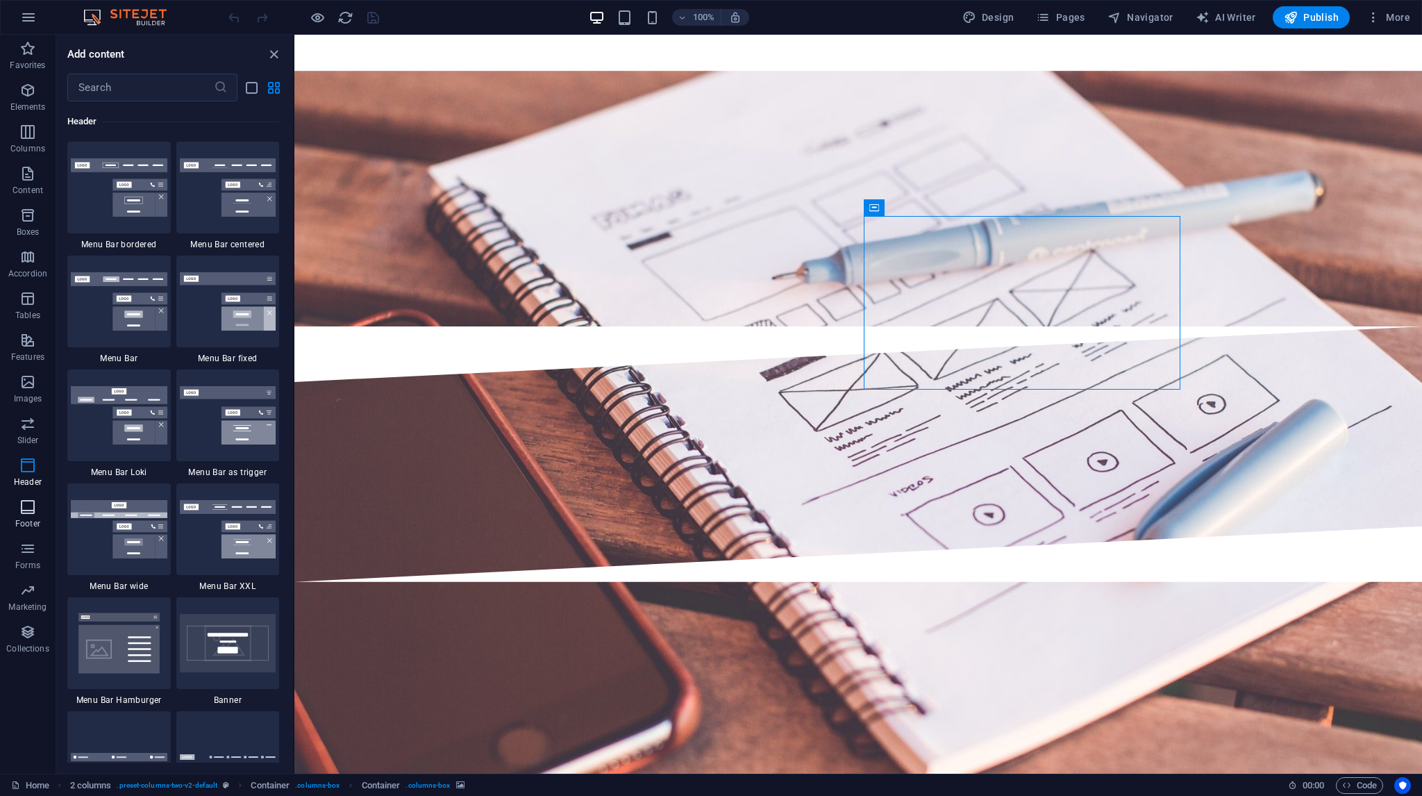
click at [28, 495] on button "Footer" at bounding box center [28, 514] width 56 height 42
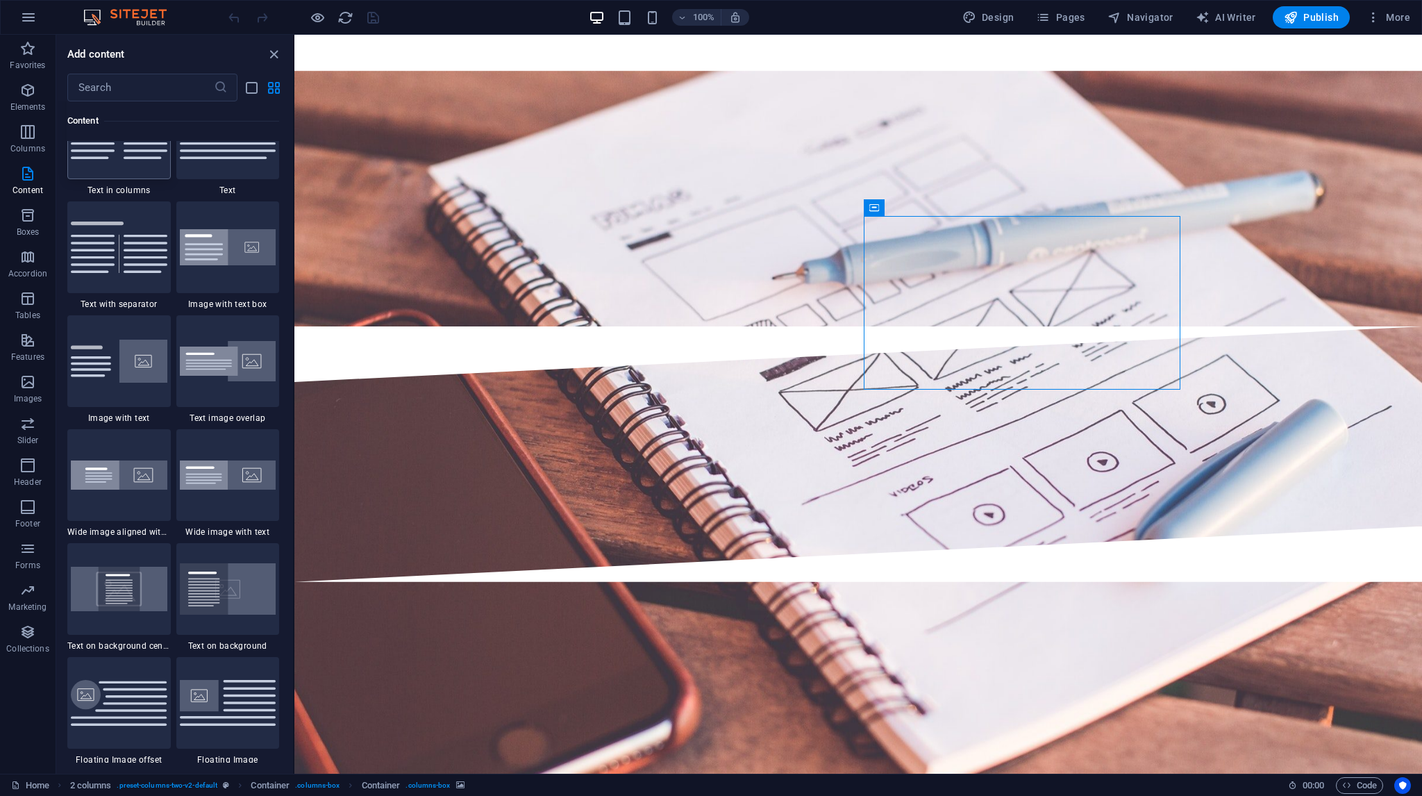
scroll to position [2526, 0]
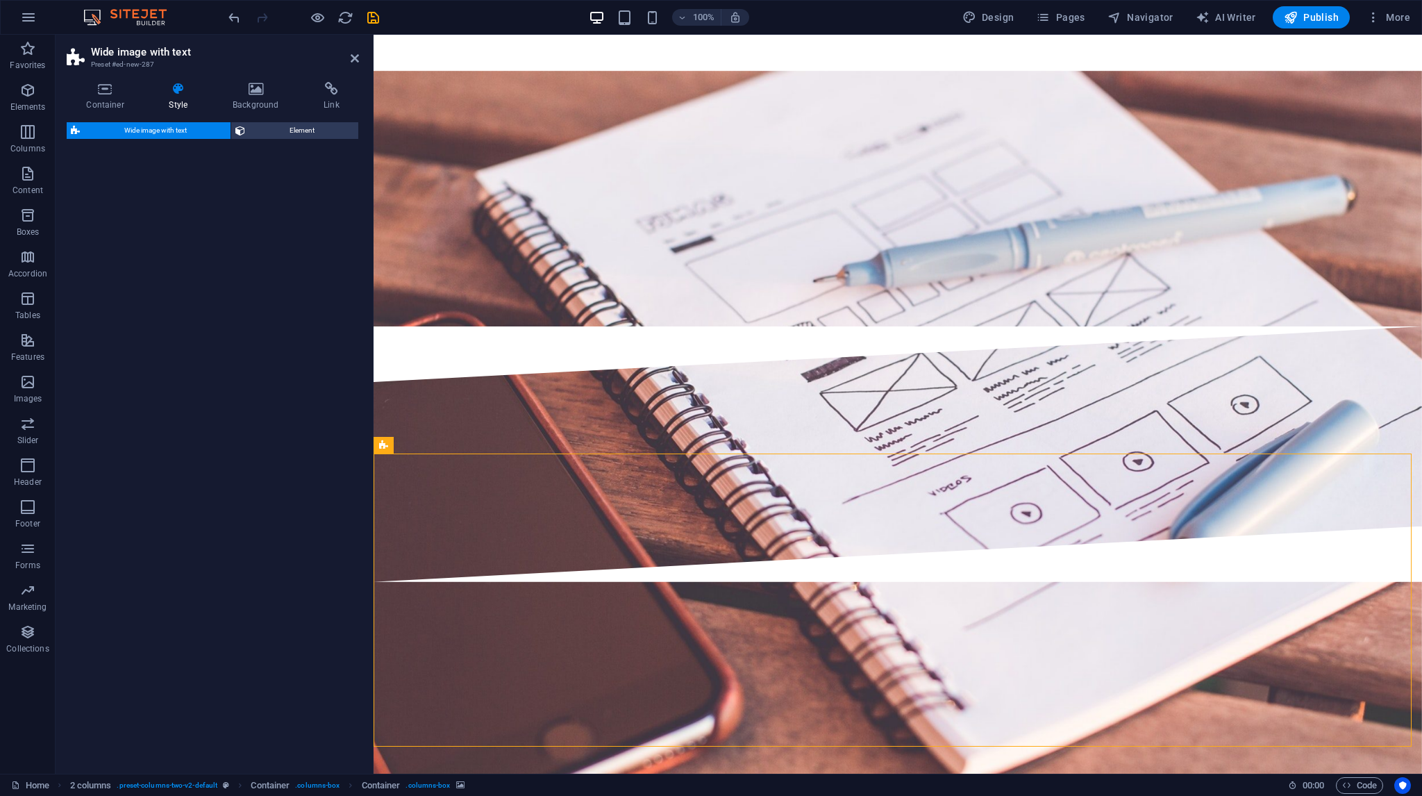
select select "%"
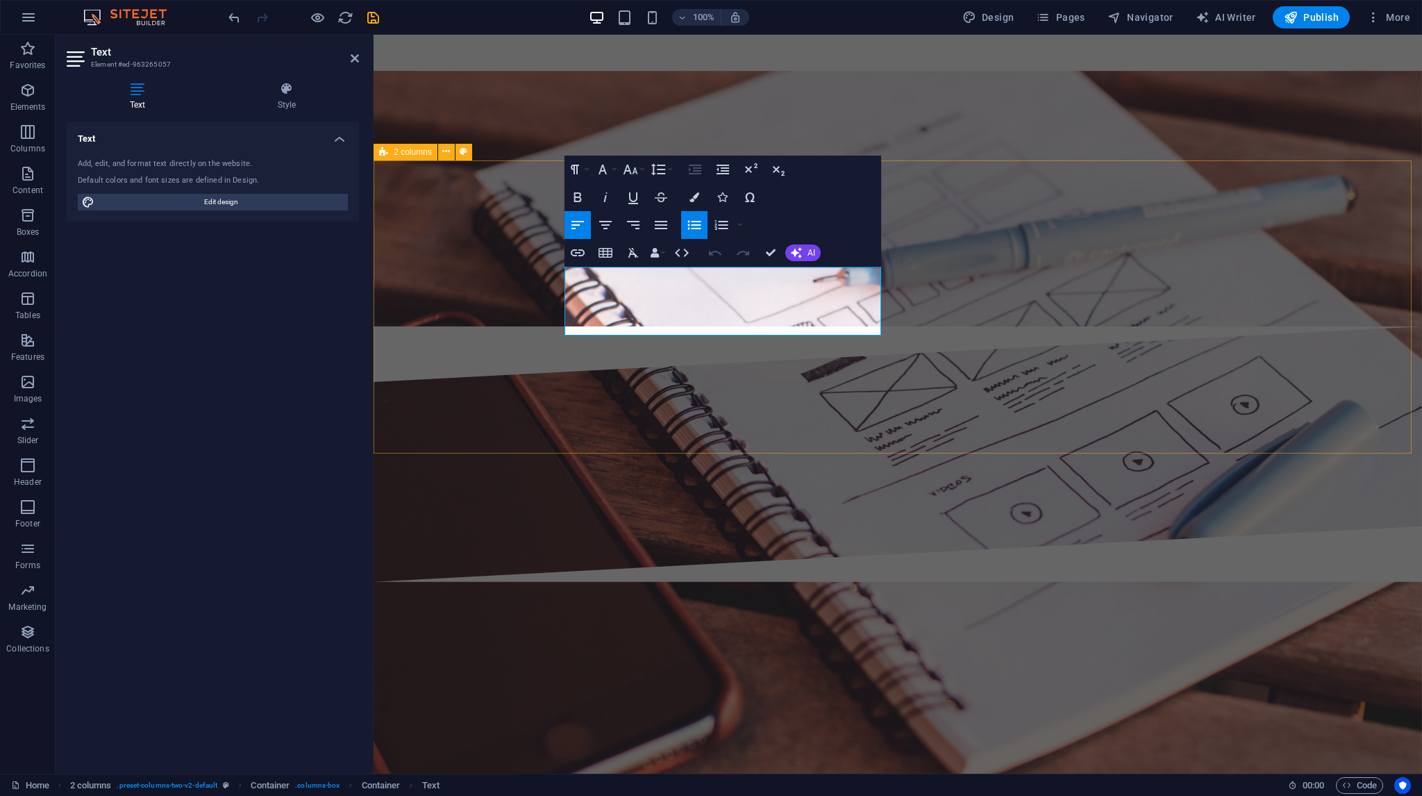
drag, startPoint x: 730, startPoint y: 328, endPoint x: 466, endPoint y: 258, distance: 273.5
copy ul "Jl. [PERSON_NAME] - [GEOGRAPHIC_DATA], [GEOGRAPHIC_DATA], [GEOGRAPHIC_DATA], [G…"
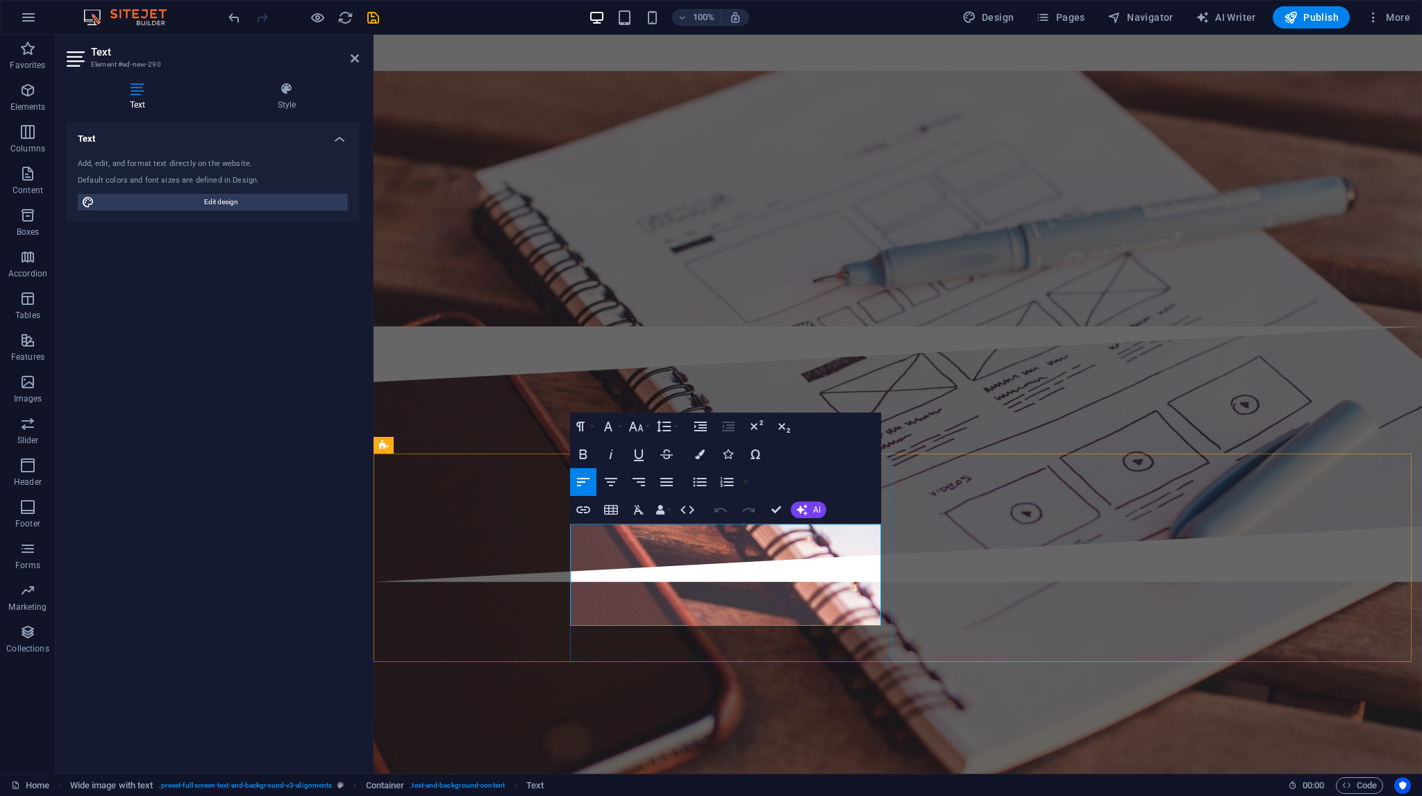
drag, startPoint x: 761, startPoint y: 625, endPoint x: 460, endPoint y: 526, distance: 317.2
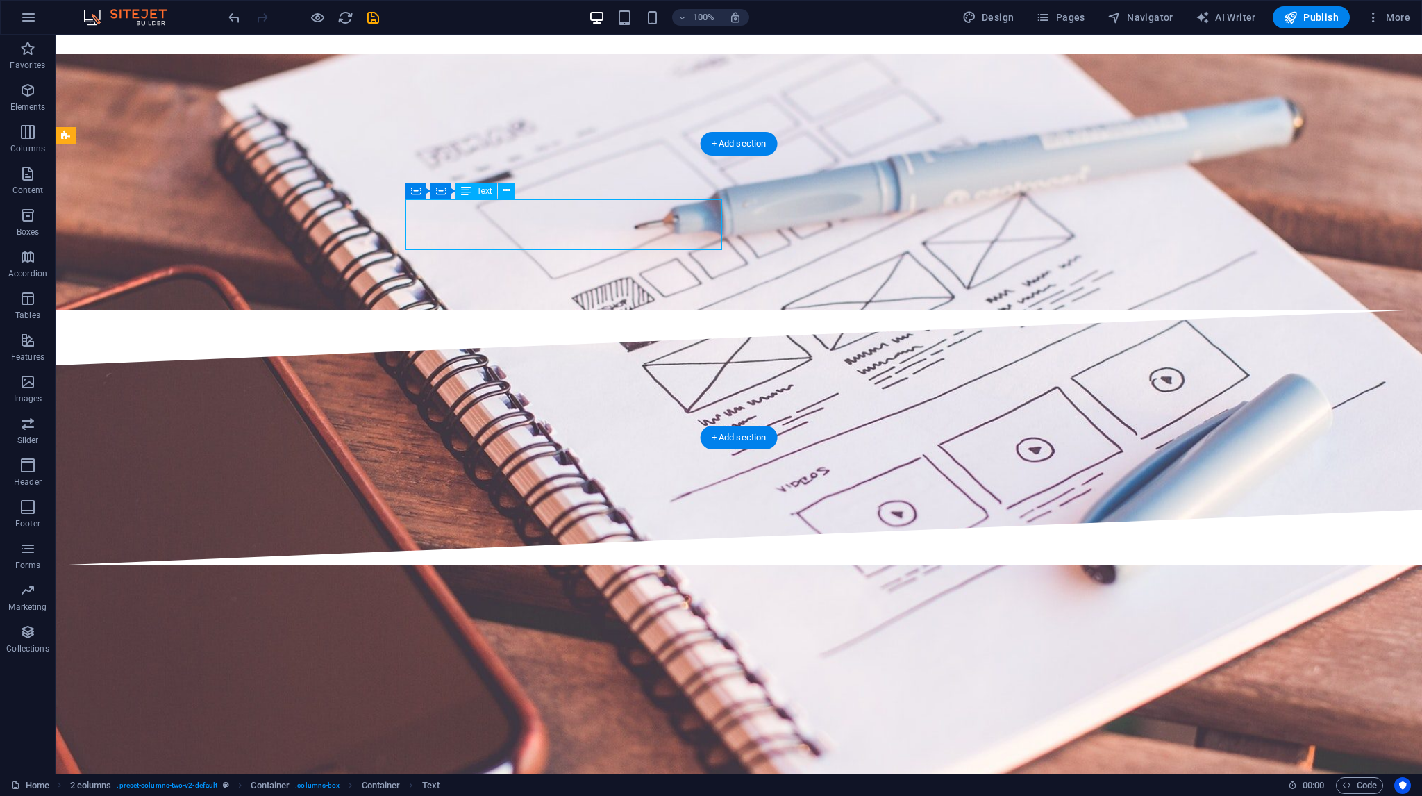
drag, startPoint x: 535, startPoint y: 220, endPoint x: 432, endPoint y: 213, distance: 103.0
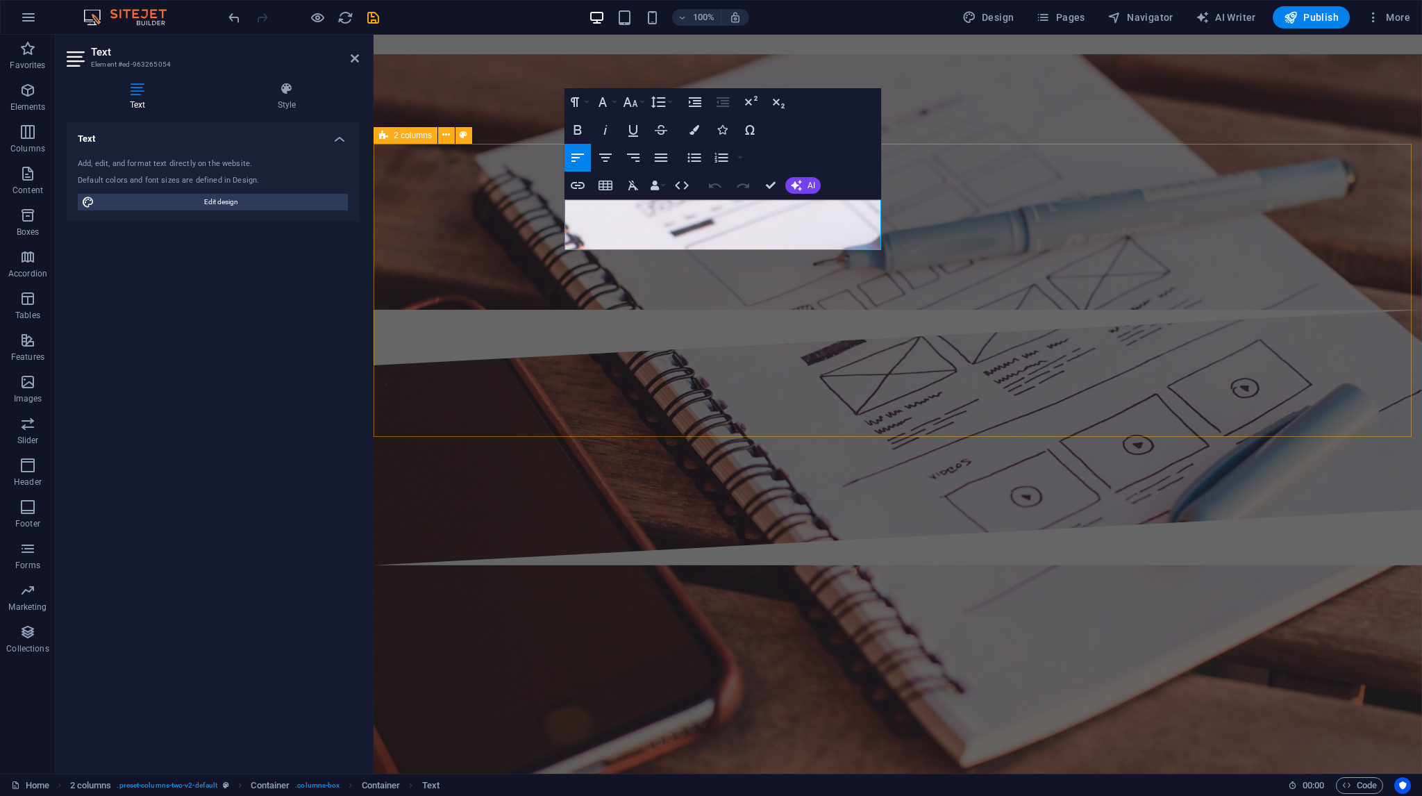
drag, startPoint x: 696, startPoint y: 228, endPoint x: 508, endPoint y: 200, distance: 190.3
copy p "Kami siap membantu Anda. Silakan hubungi kami melalui informasi di bawah ini"
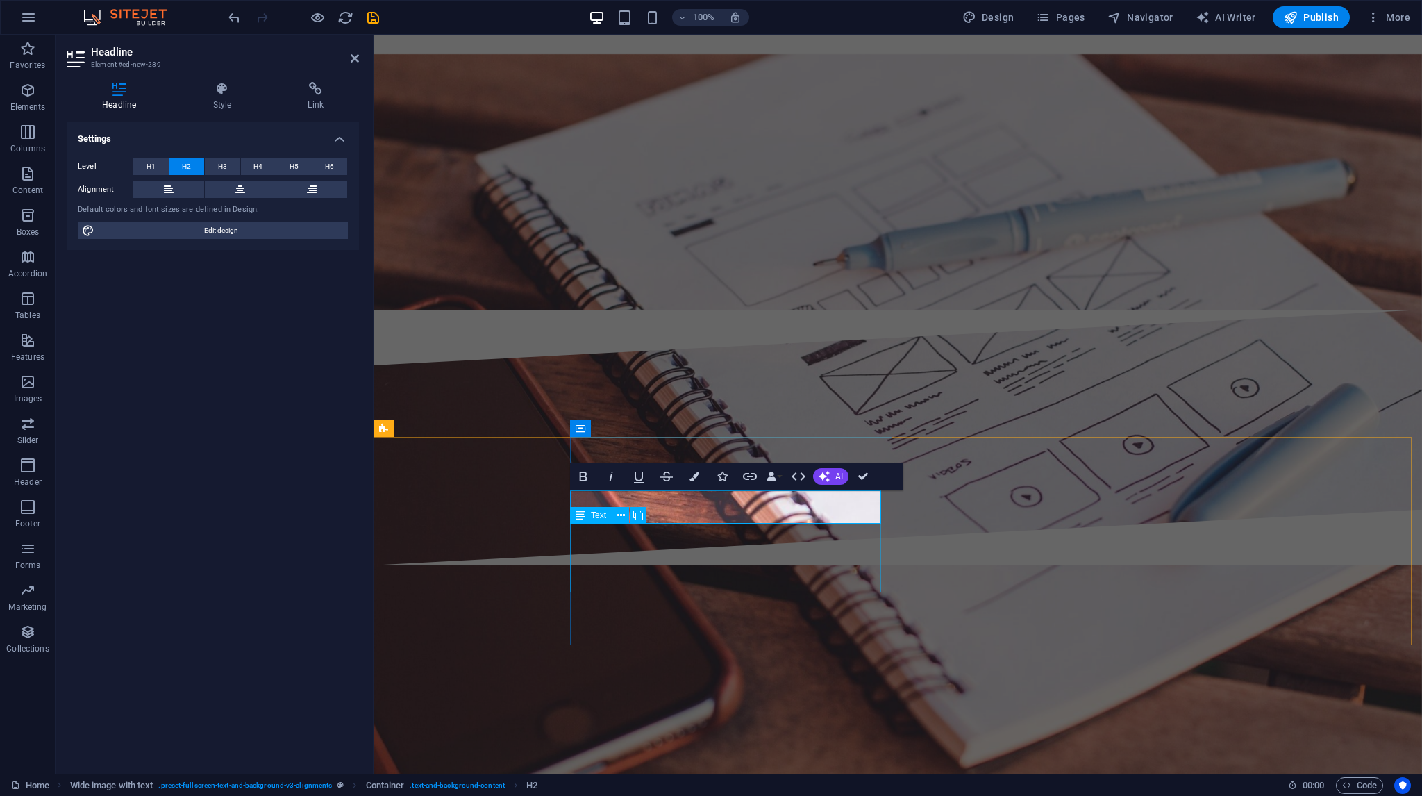
scroll to position [2833, 0]
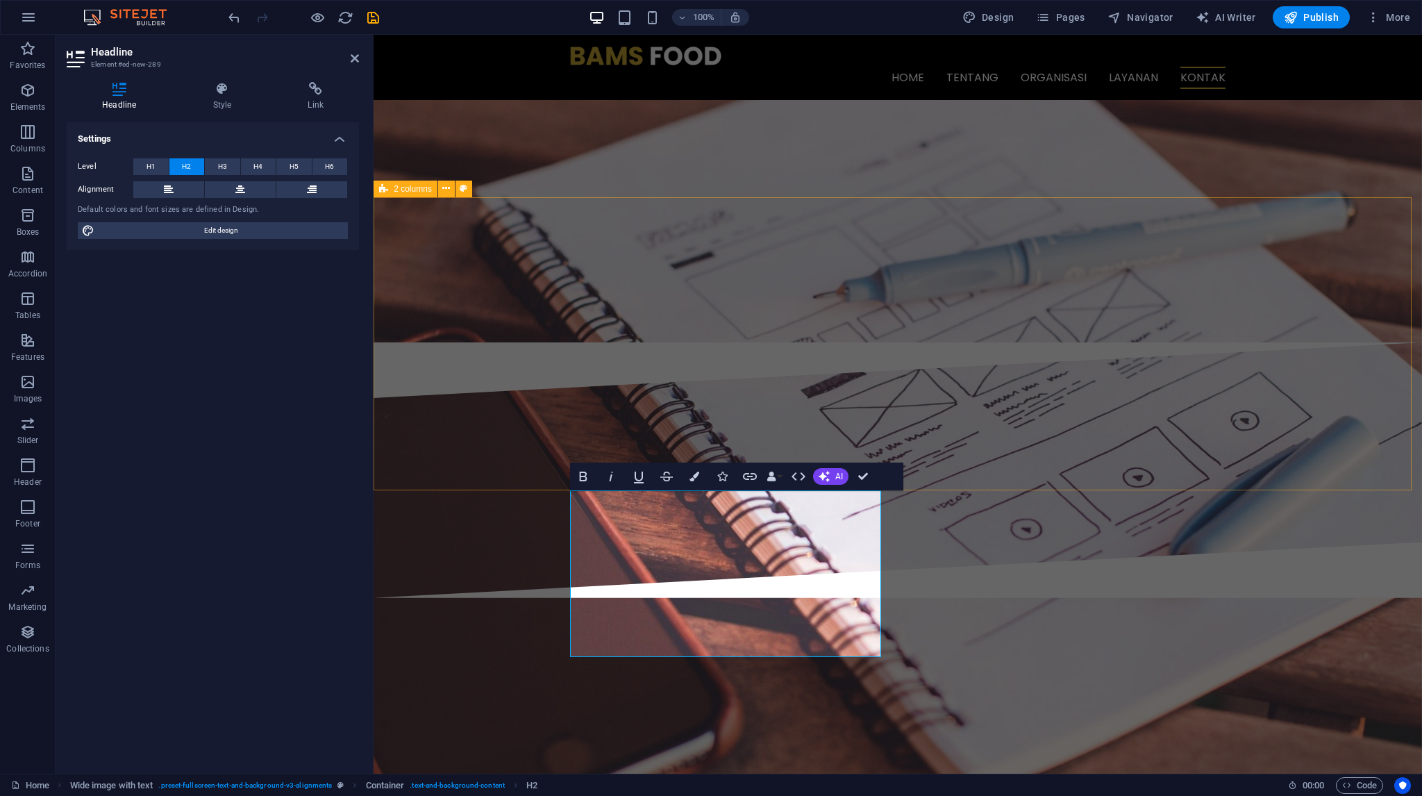
drag, startPoint x: 725, startPoint y: 648, endPoint x: 374, endPoint y: 406, distance: 426.7
click at [487, 439] on div "Home Tentang Organisasi Layanan Pabrik Kami Kanal Distribusi Produk & Program K…" at bounding box center [897, 488] width 1048 height 6573
click at [333, 168] on span "H6" at bounding box center [329, 166] width 9 height 17
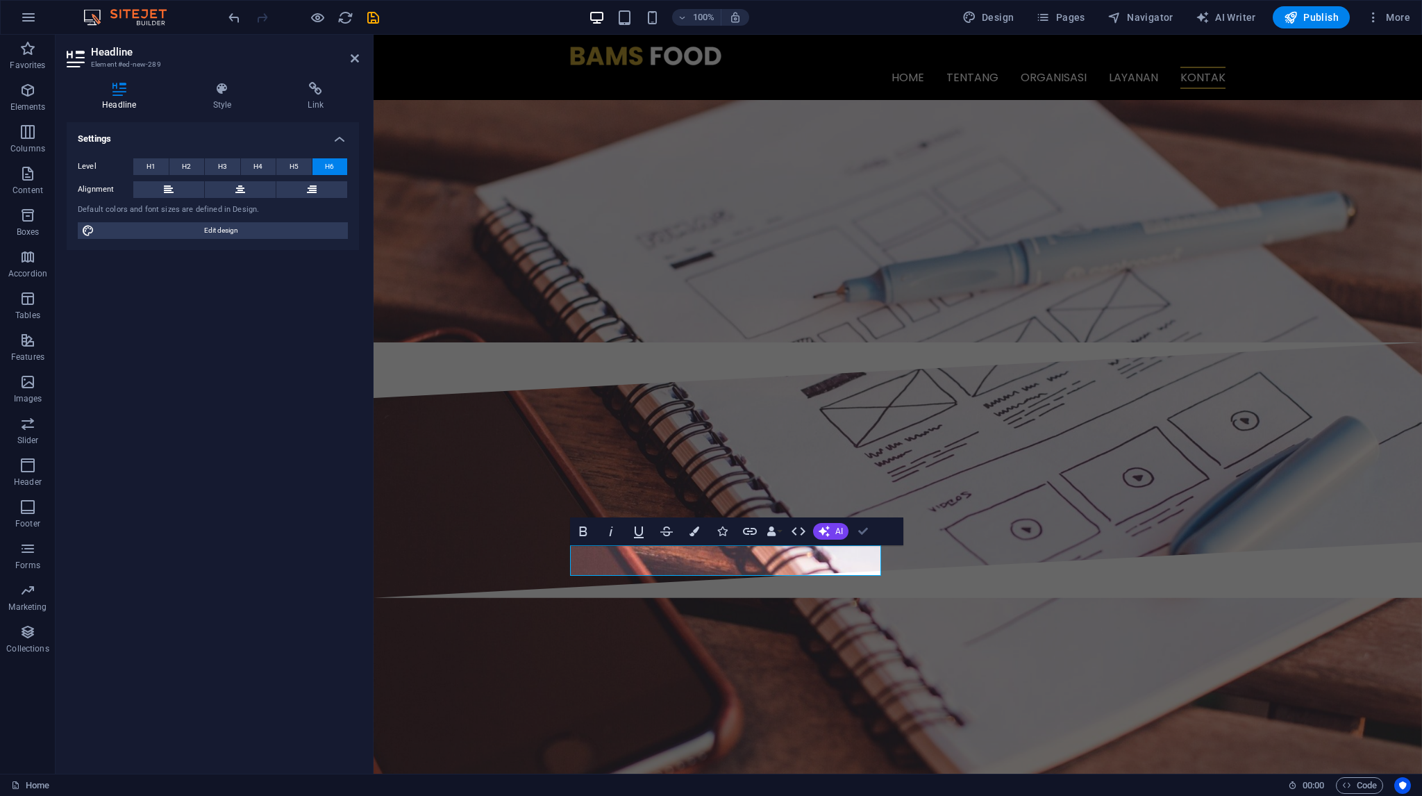
drag, startPoint x: 862, startPoint y: 530, endPoint x: 807, endPoint y: 495, distance: 65.5
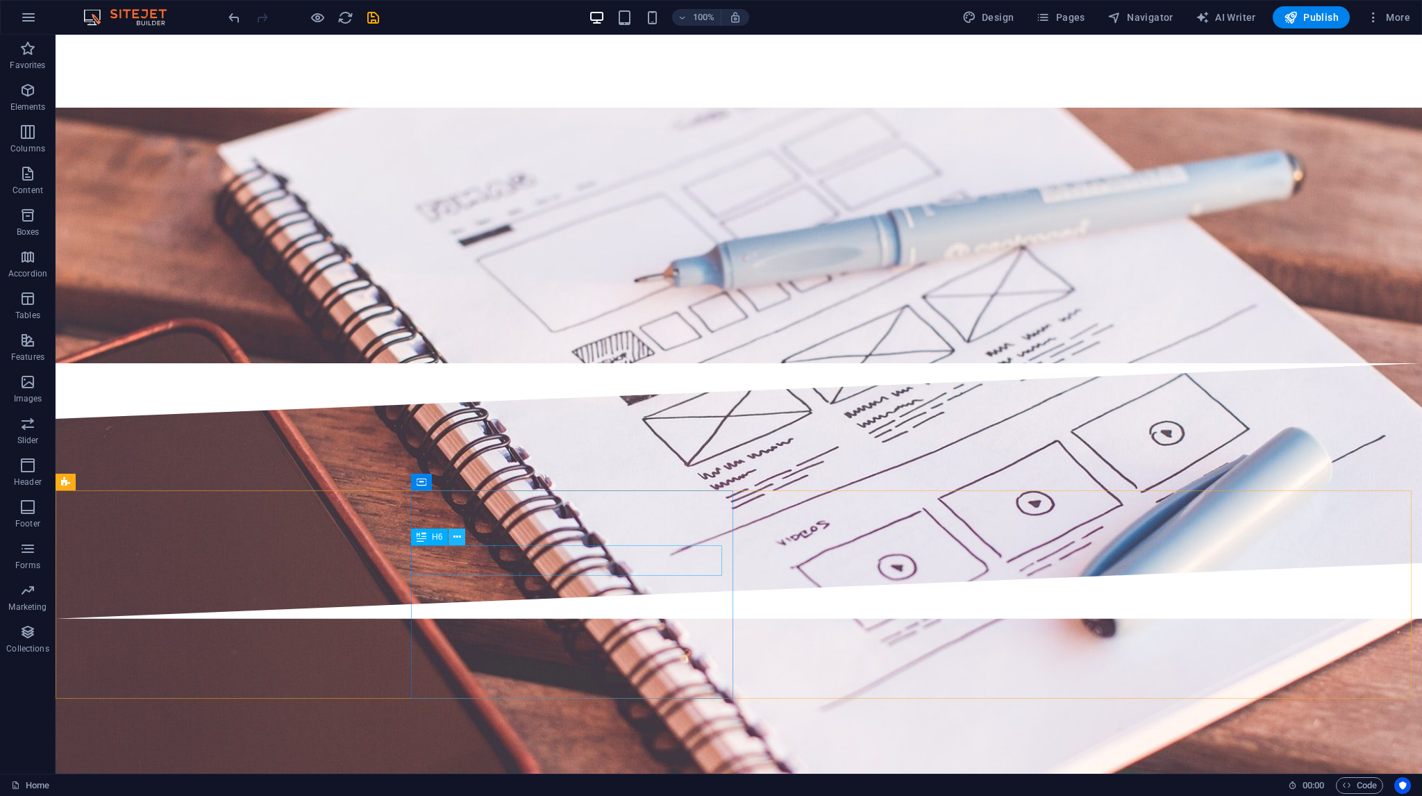
click at [455, 537] on icon at bounding box center [457, 537] width 8 height 15
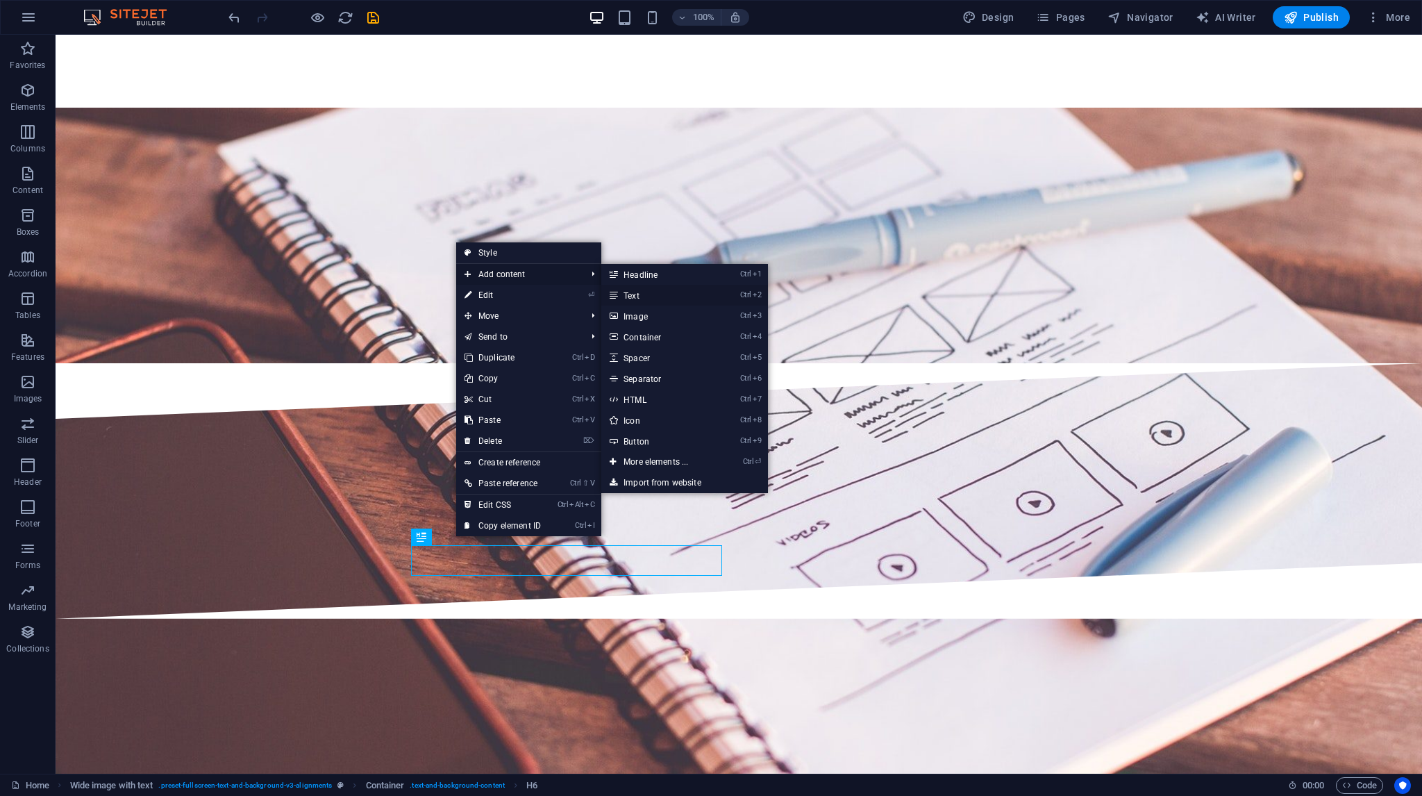
click at [630, 300] on link "Ctrl 2 Text" at bounding box center [658, 295] width 115 height 21
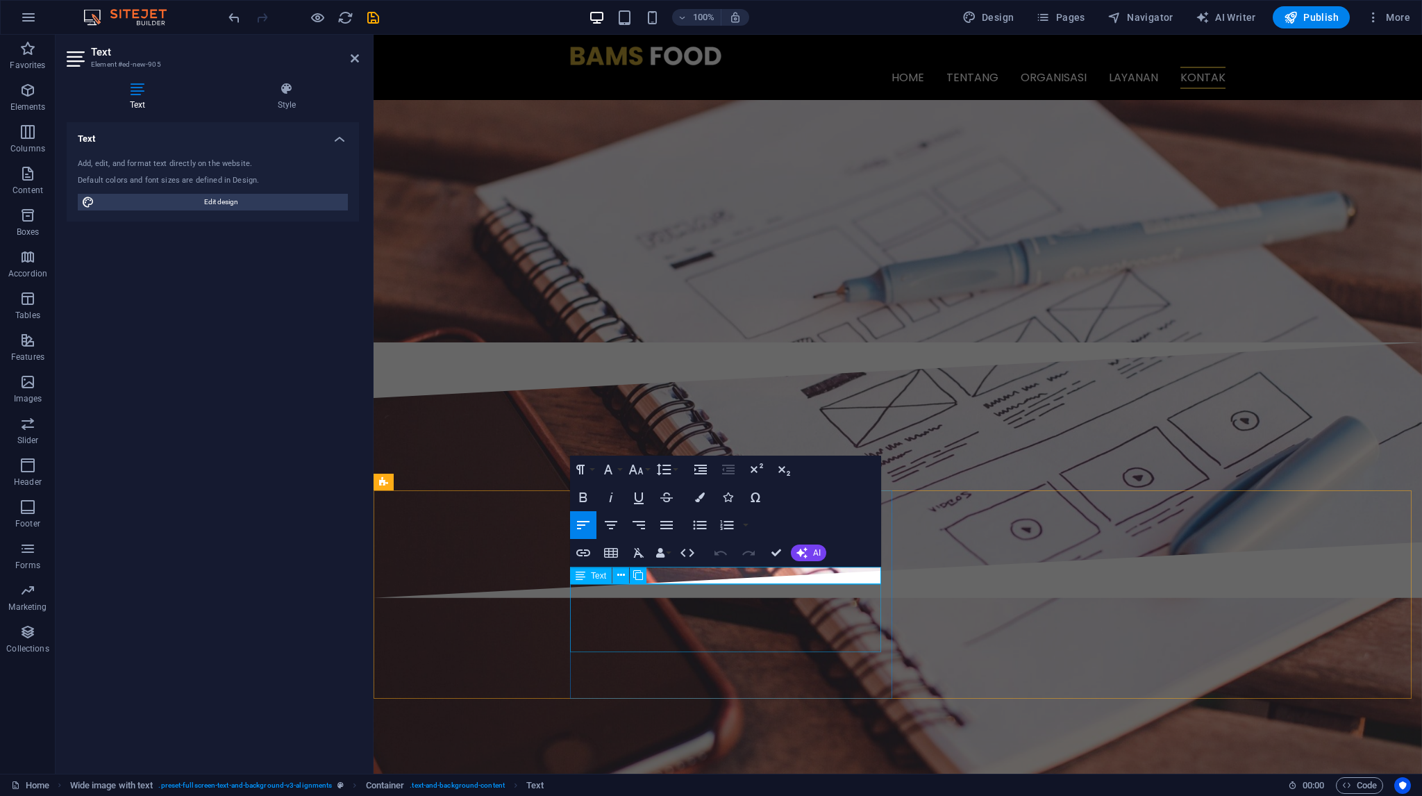
scroll to position [2825, 0]
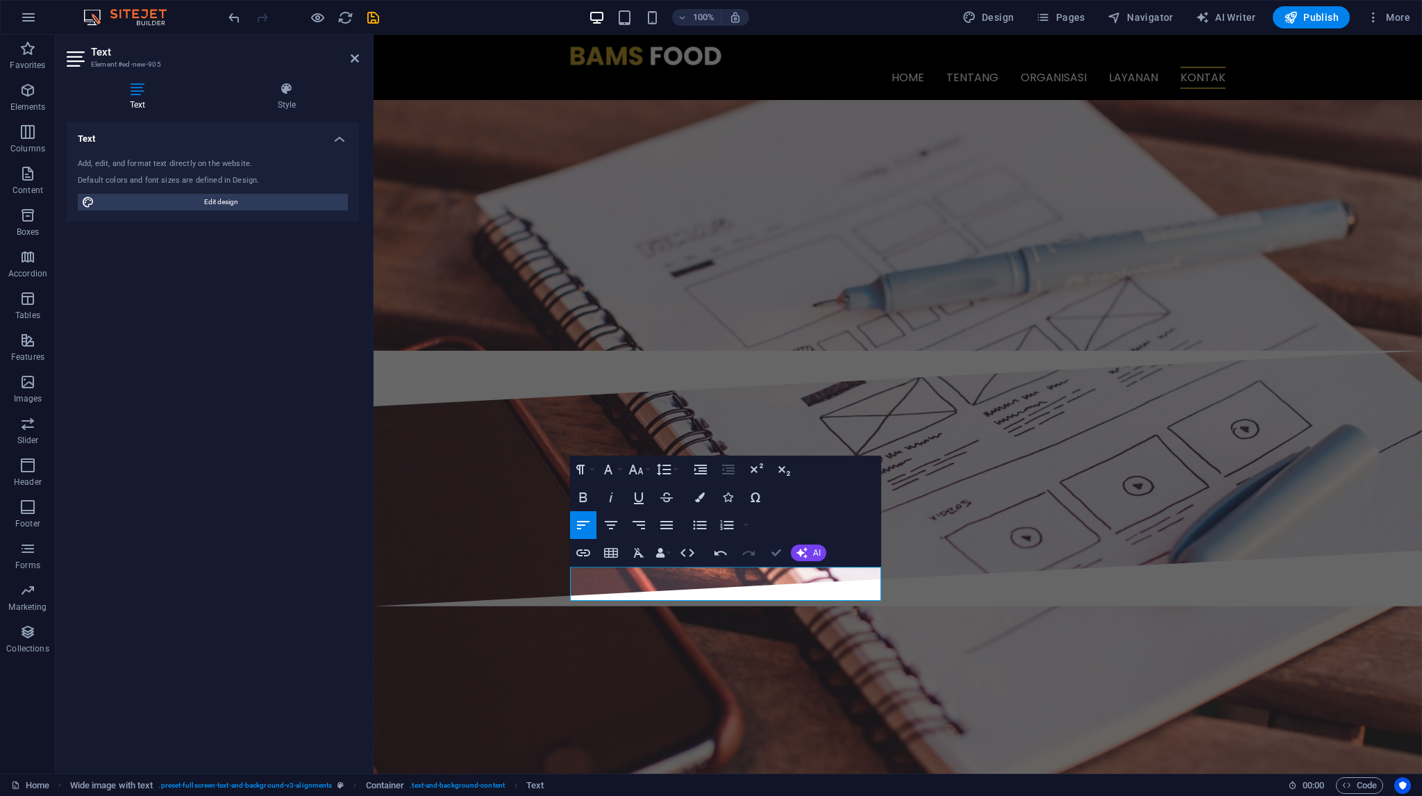
drag, startPoint x: 777, startPoint y: 551, endPoint x: 719, endPoint y: 516, distance: 67.3
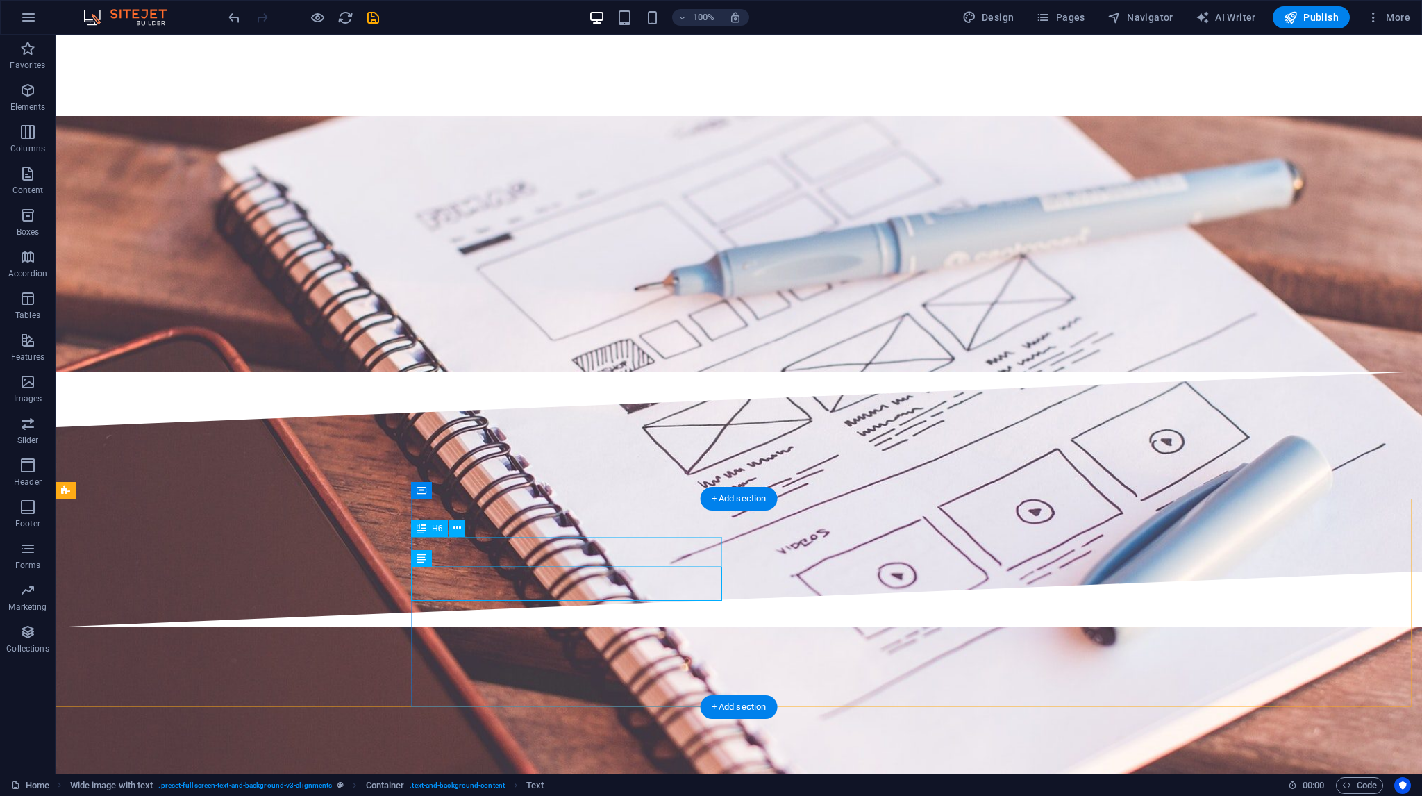
click at [456, 531] on icon at bounding box center [457, 528] width 8 height 15
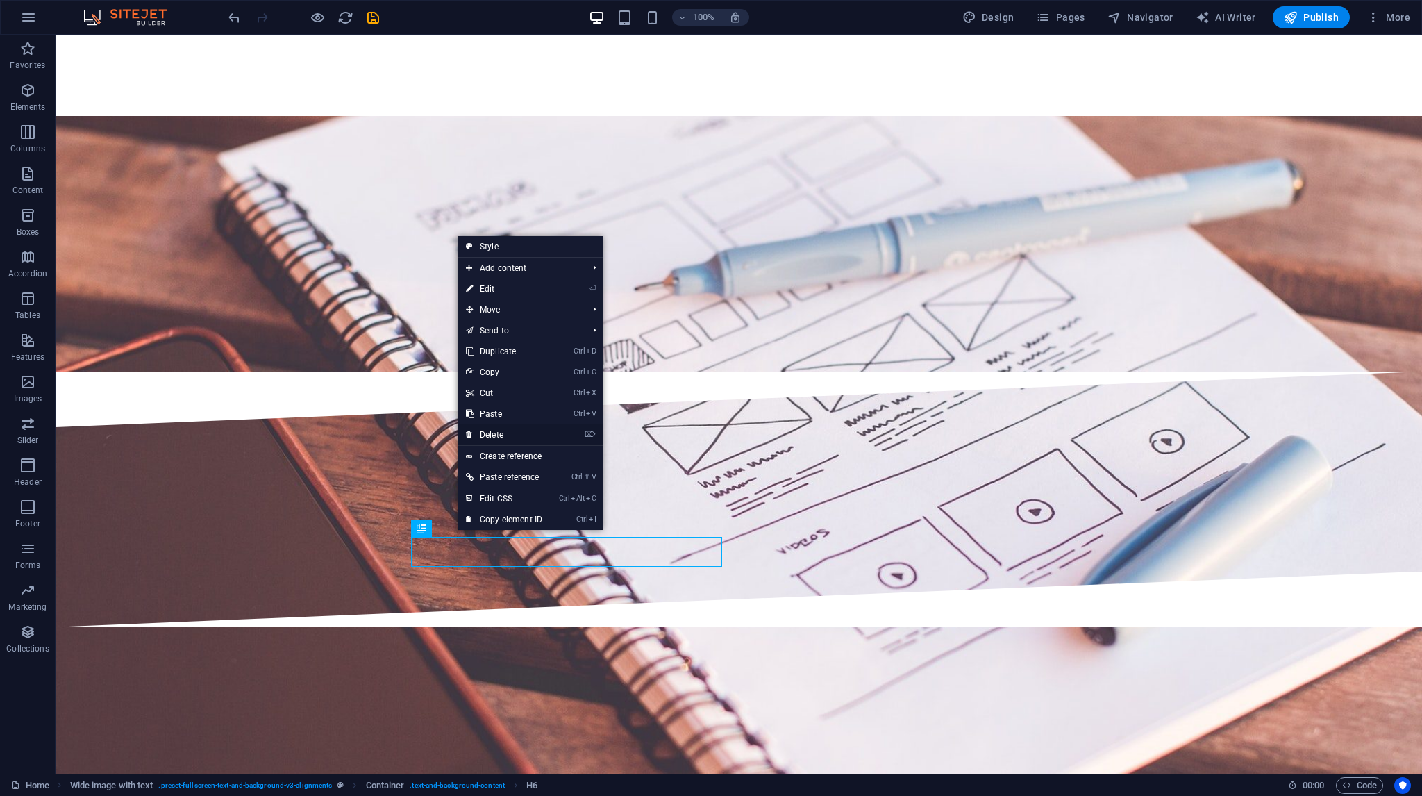
click at [490, 431] on link "⌦ Delete" at bounding box center [503, 434] width 93 height 21
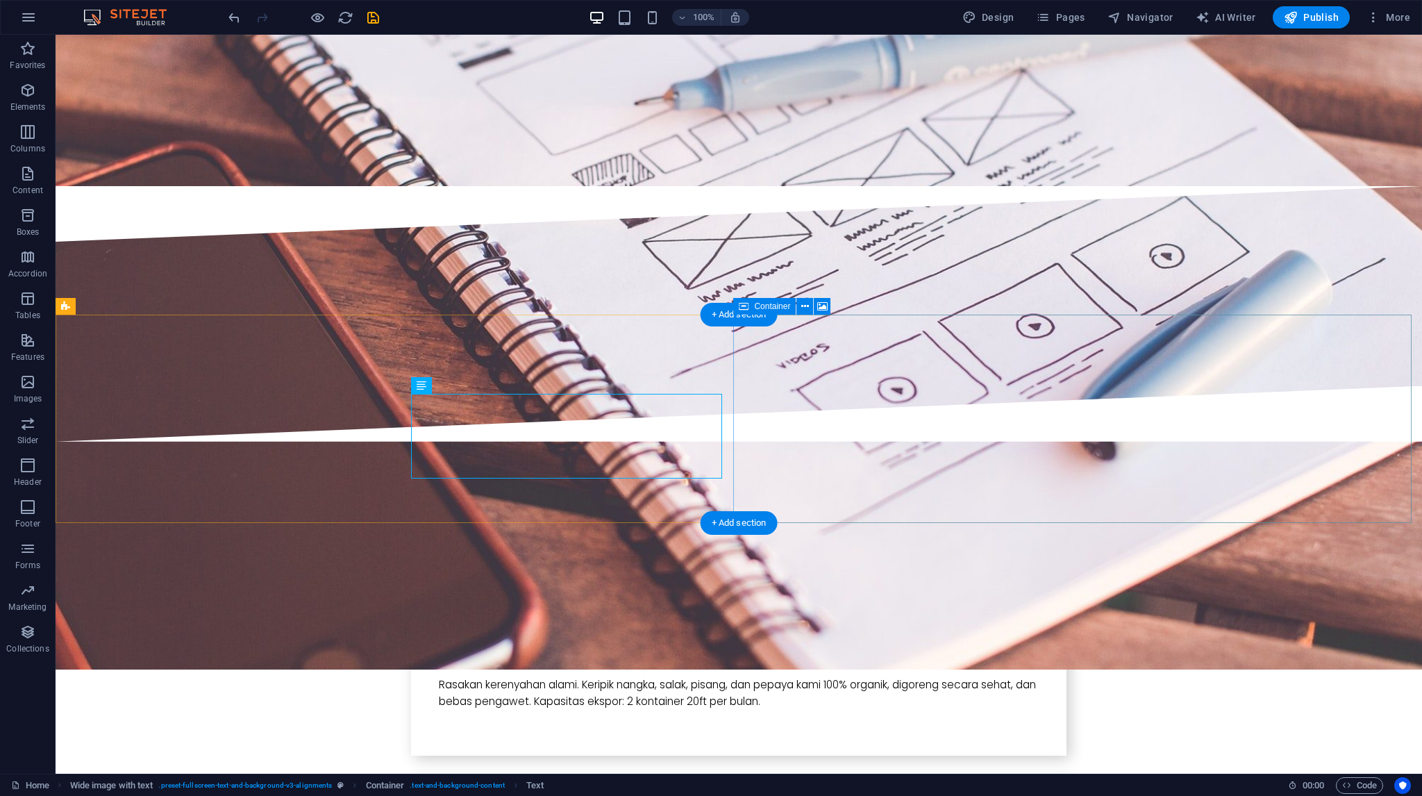
scroll to position [3009, 0]
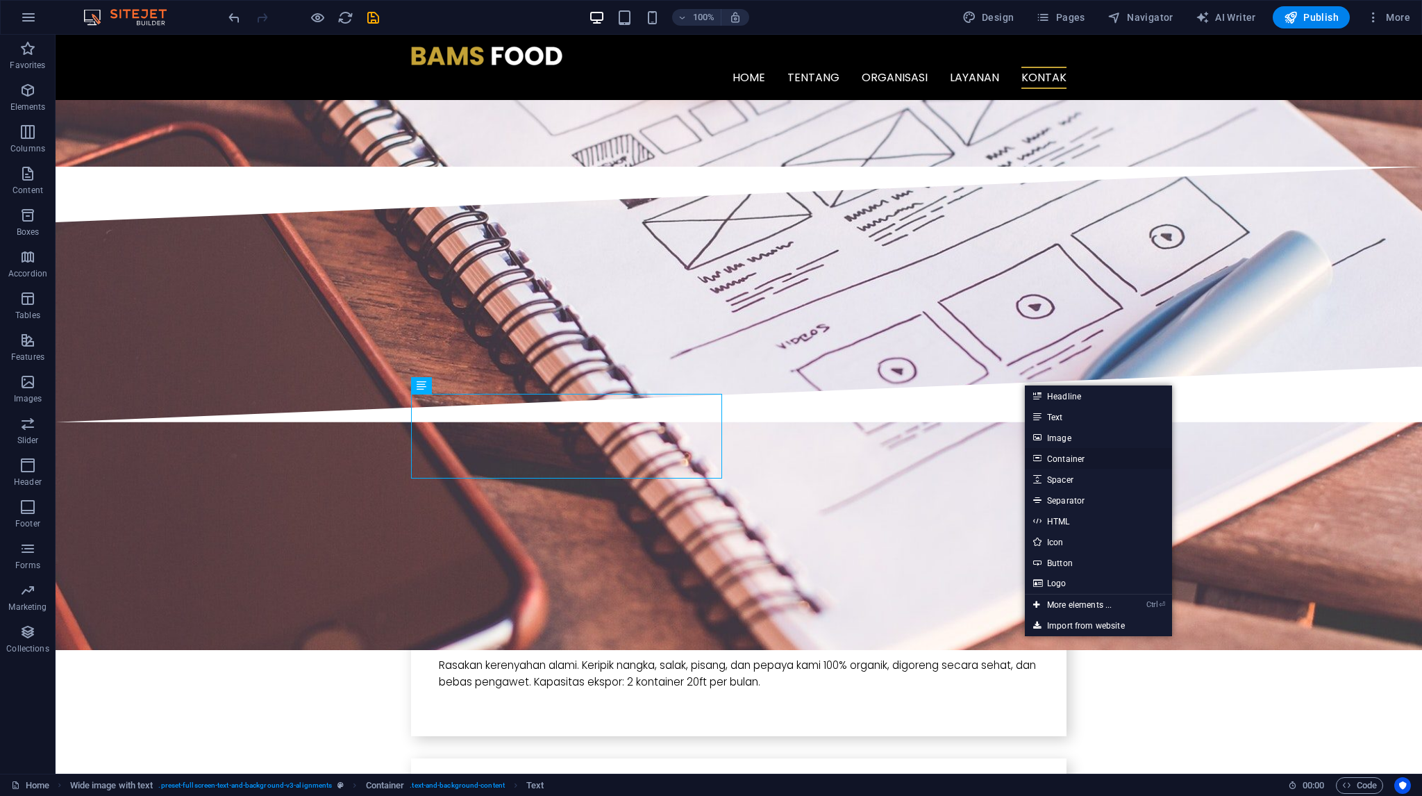
click at [1067, 453] on link "Container" at bounding box center [1098, 458] width 147 height 21
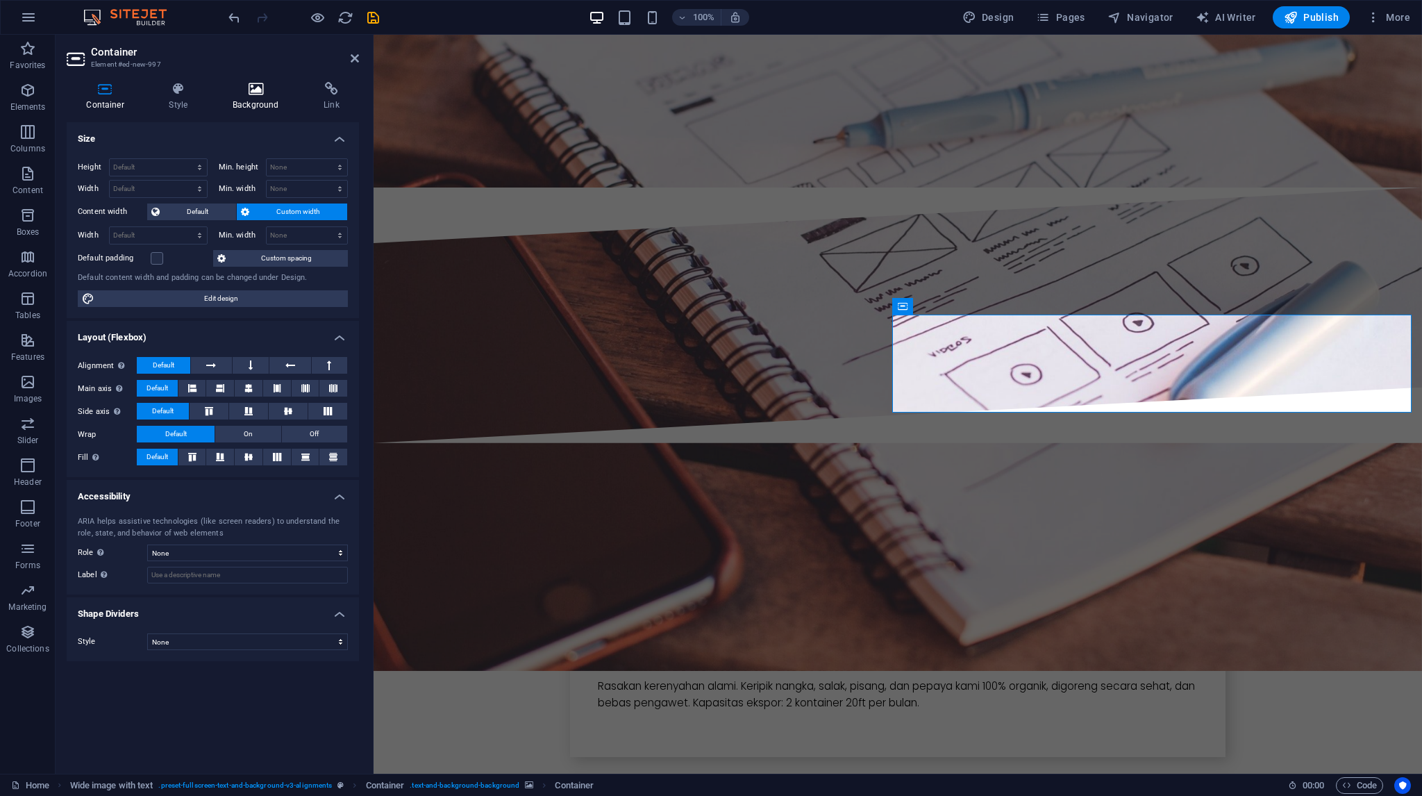
click at [242, 101] on h4 "Background" at bounding box center [258, 96] width 91 height 29
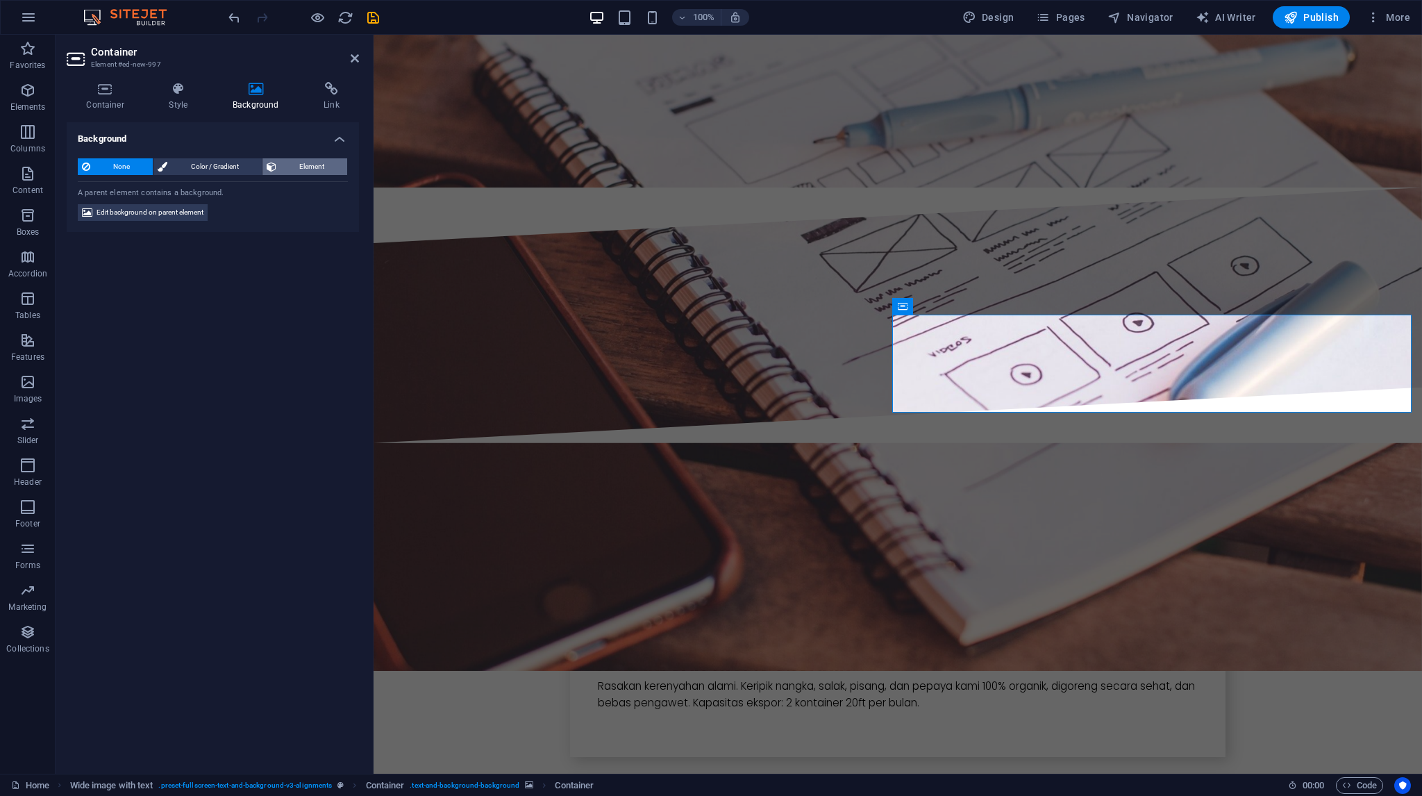
click at [294, 169] on span "Element" at bounding box center [311, 166] width 62 height 17
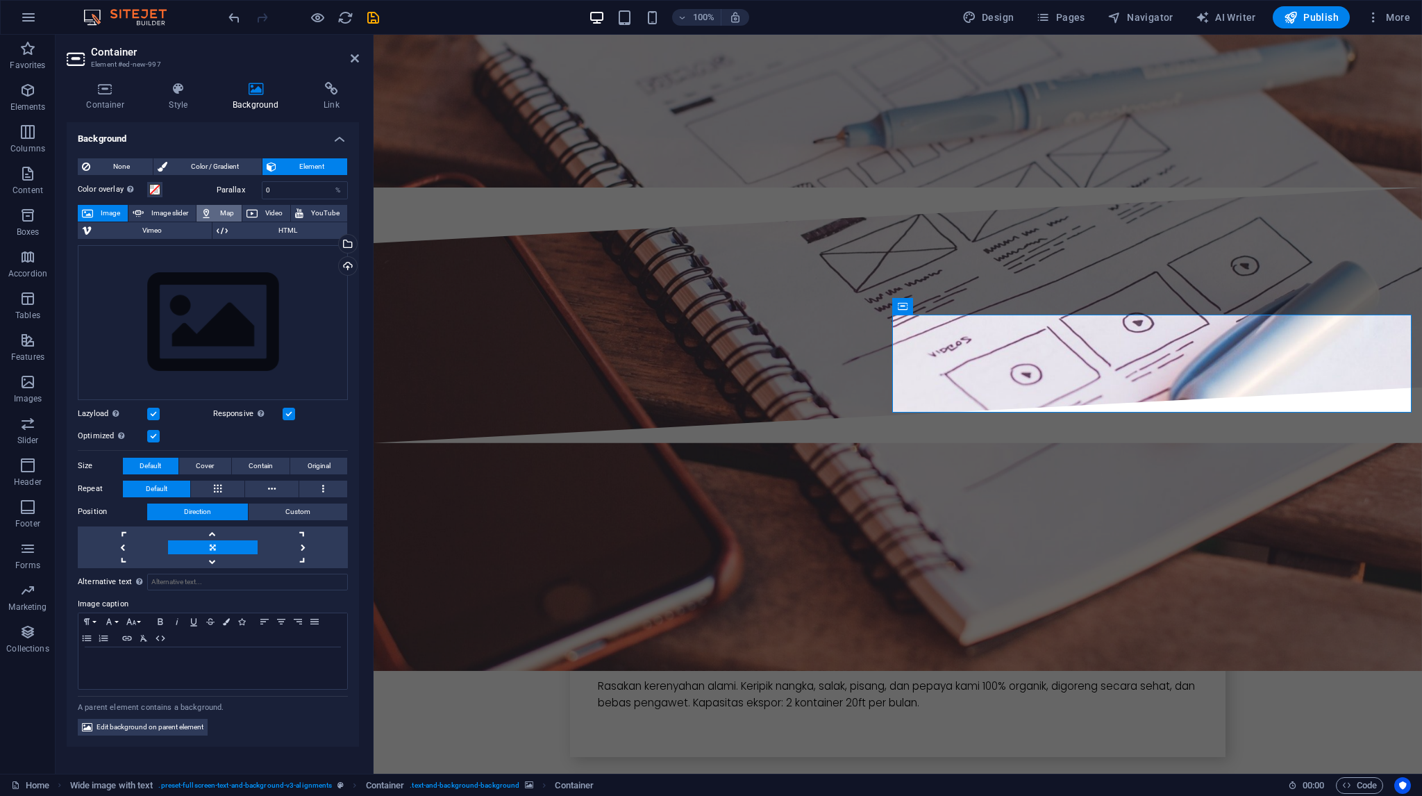
click at [230, 212] on span "Map" at bounding box center [226, 213] width 21 height 17
